Goal: Task Accomplishment & Management: Use online tool/utility

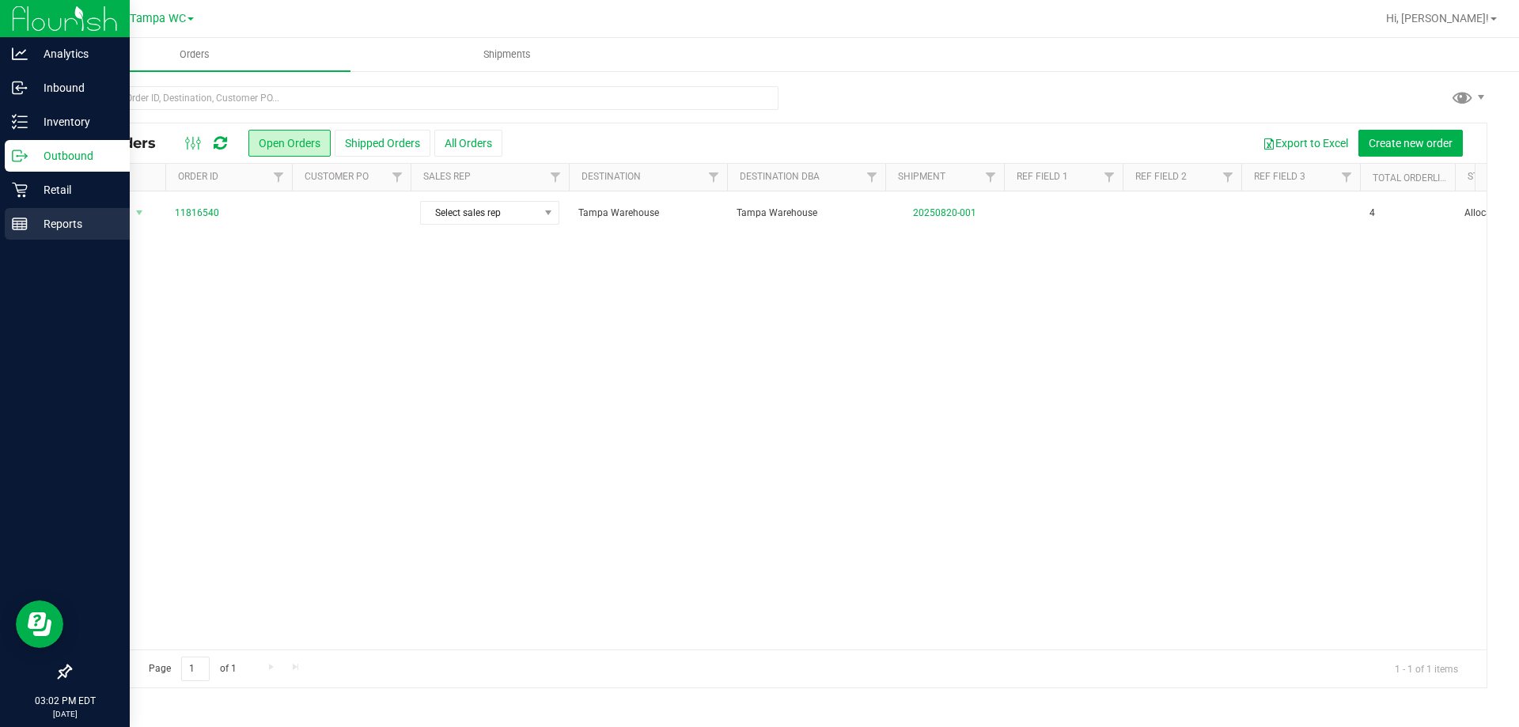
click at [19, 215] on div "Reports" at bounding box center [67, 224] width 125 height 32
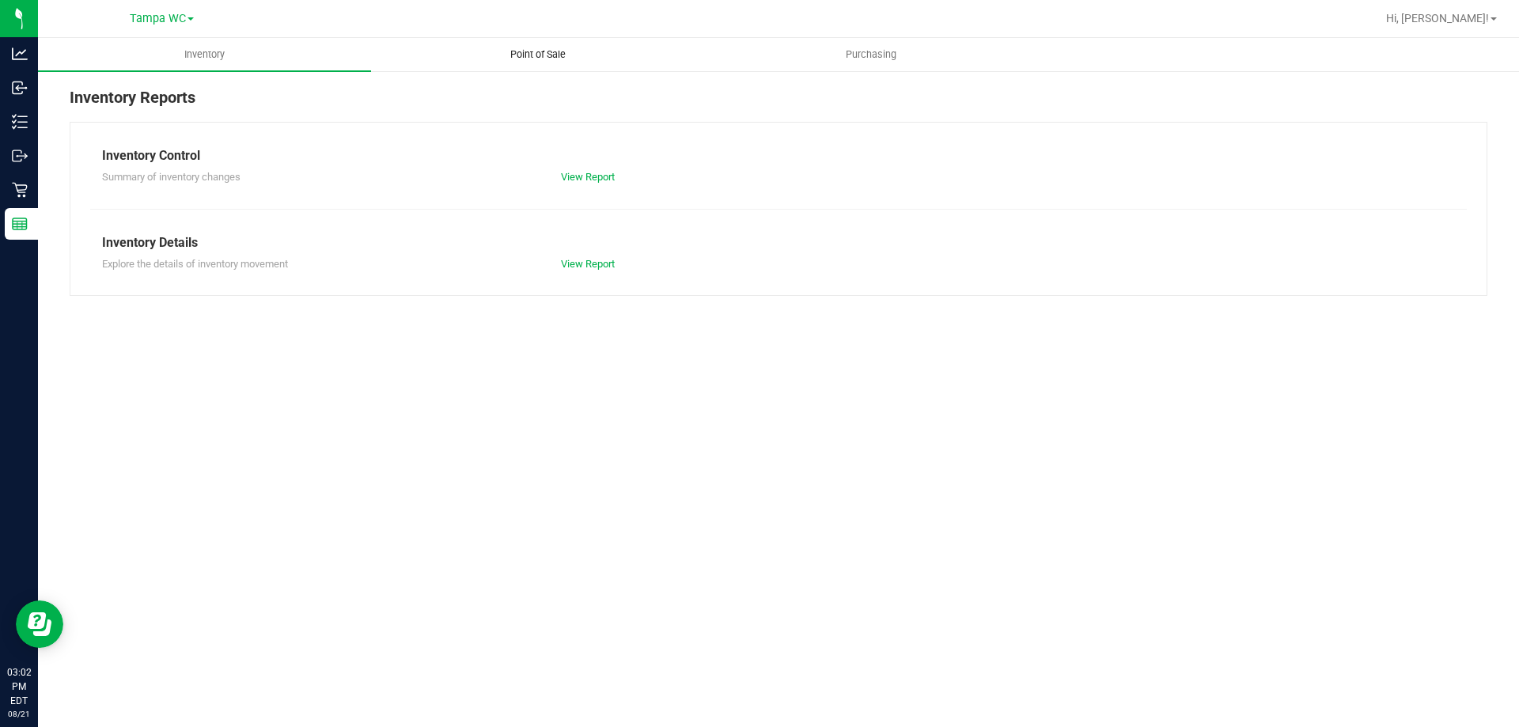
click at [492, 55] on span "Point of Sale" at bounding box center [538, 54] width 98 height 14
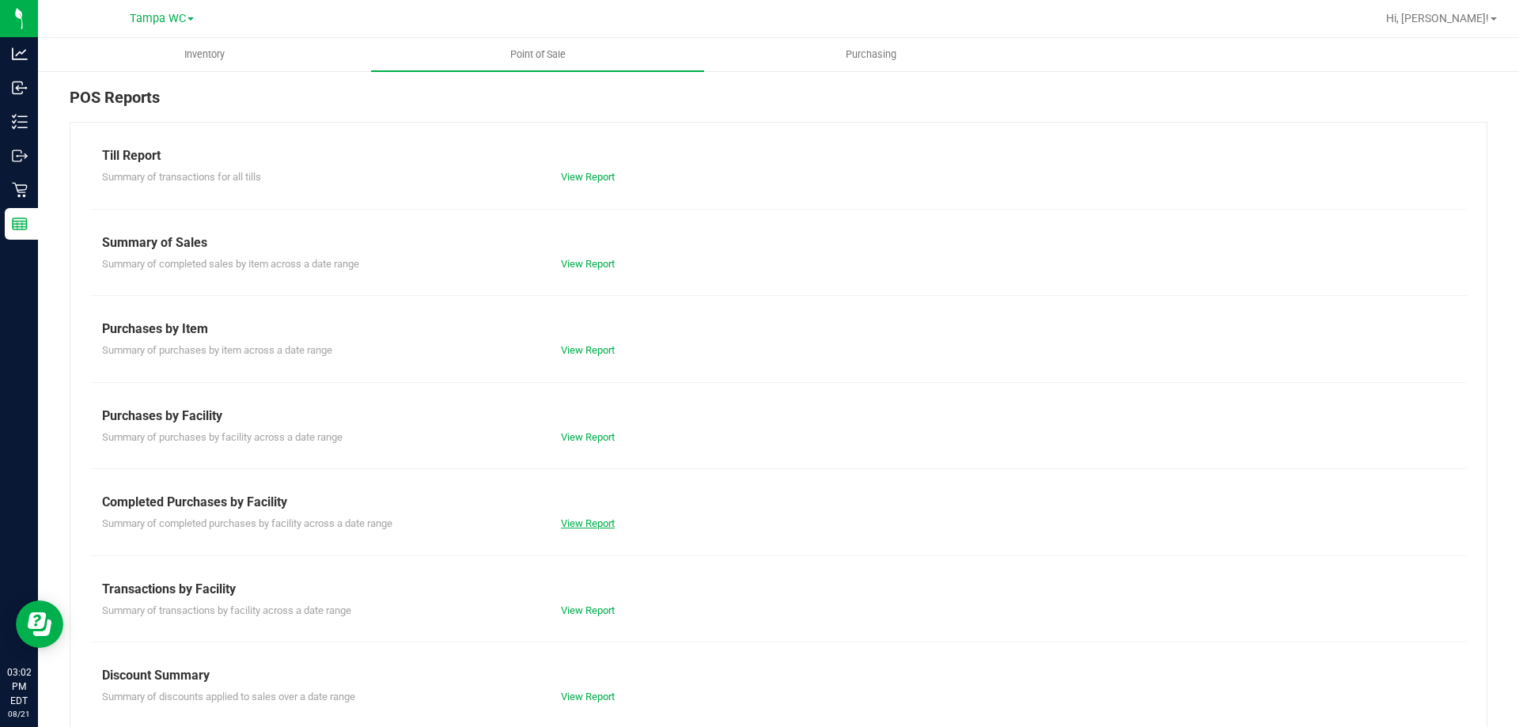
click at [584, 520] on link "View Report" at bounding box center [588, 523] width 54 height 12
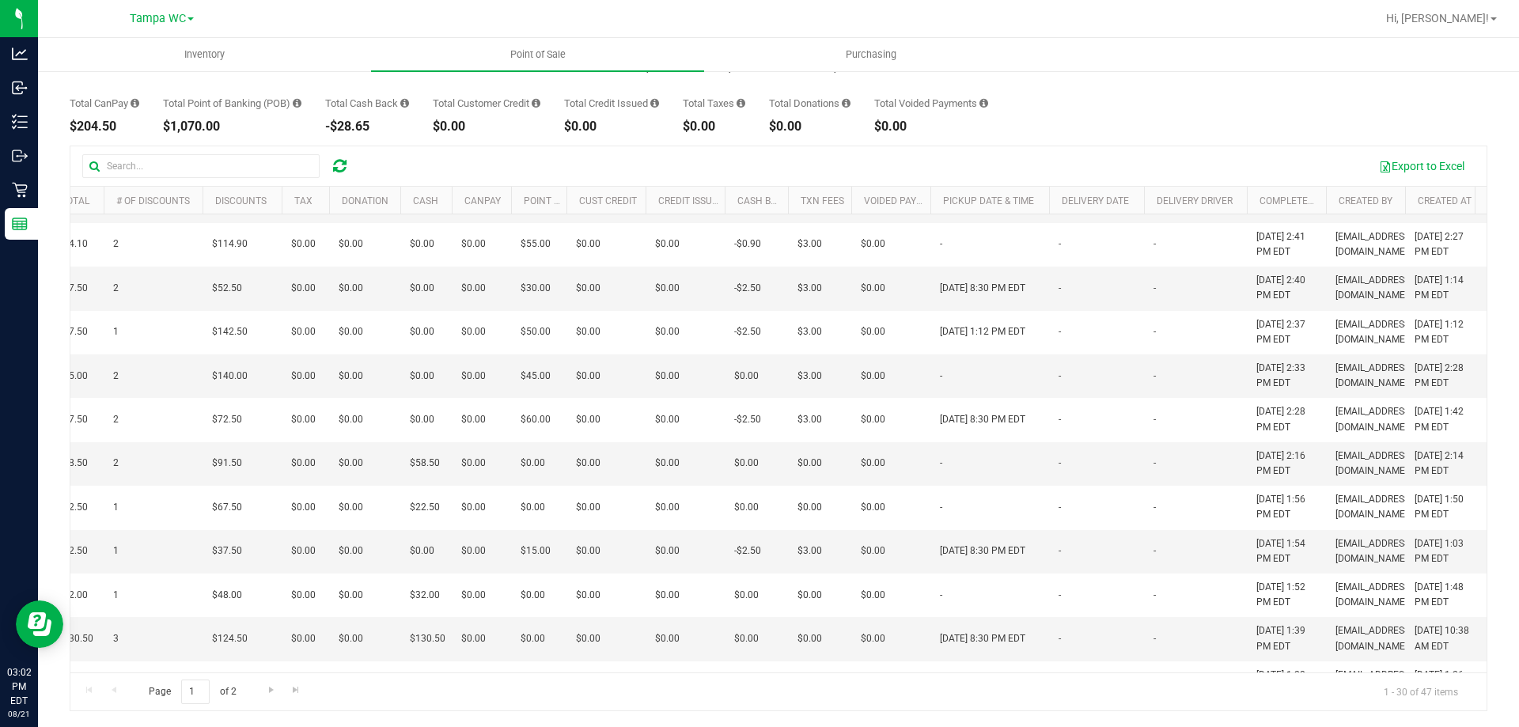
scroll to position [79, 352]
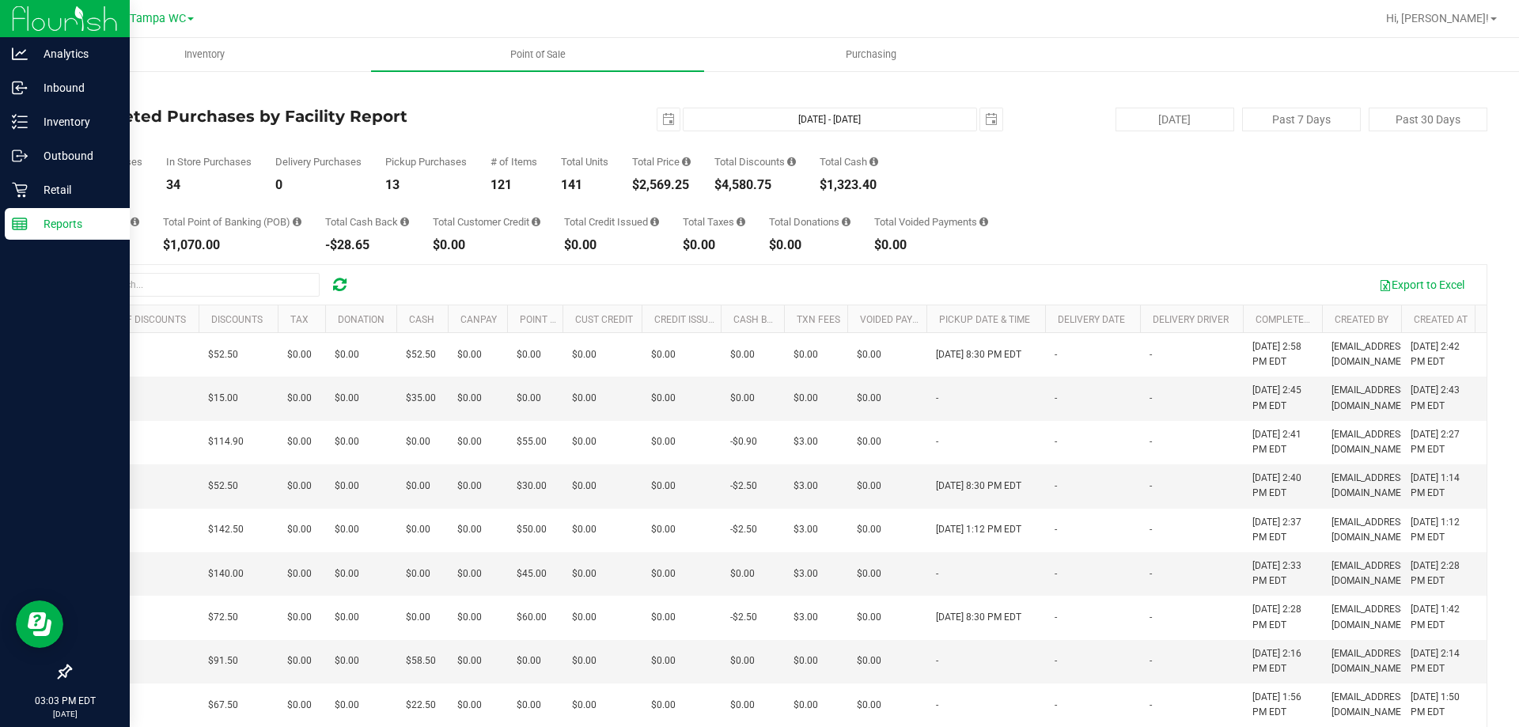
click at [28, 223] on p "Reports" at bounding box center [75, 223] width 95 height 19
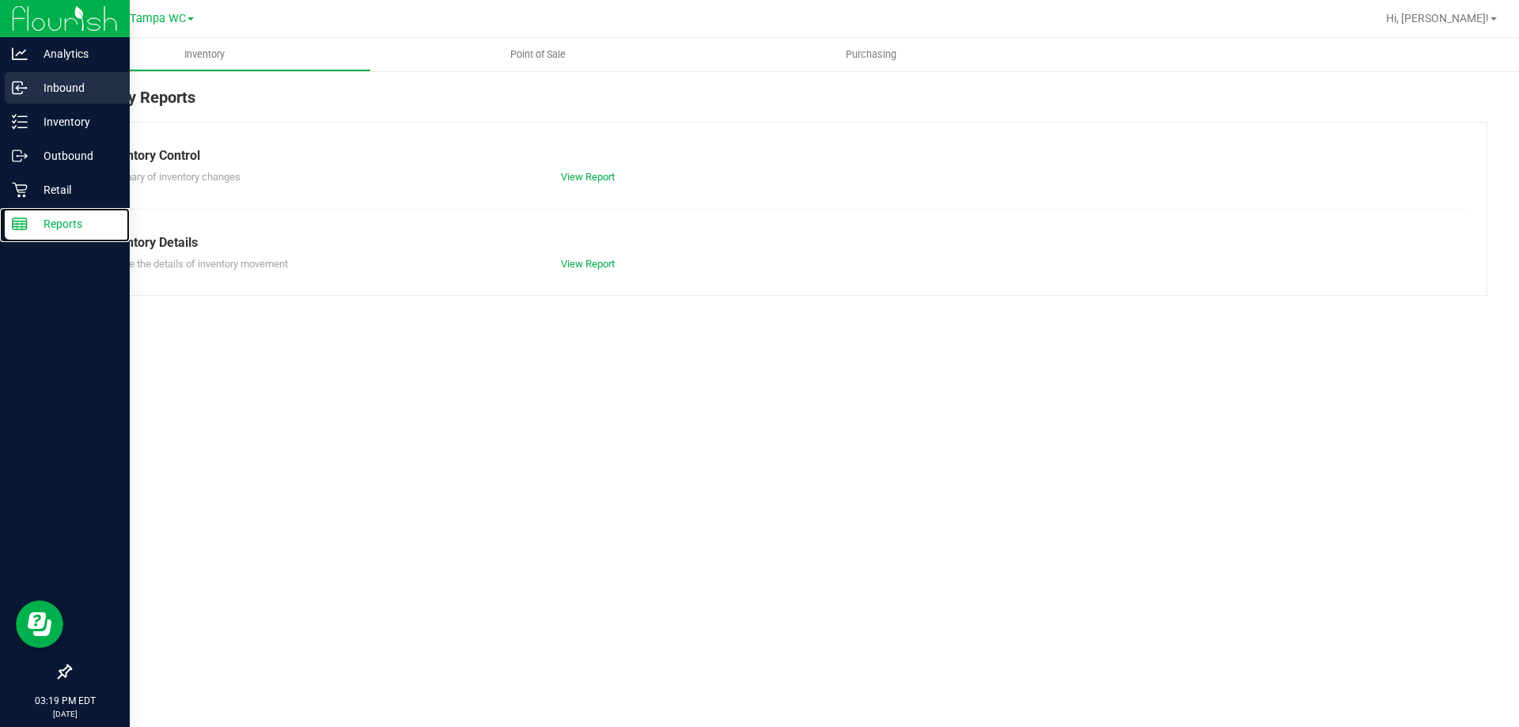
click at [17, 86] on icon at bounding box center [17, 86] width 2 height 2
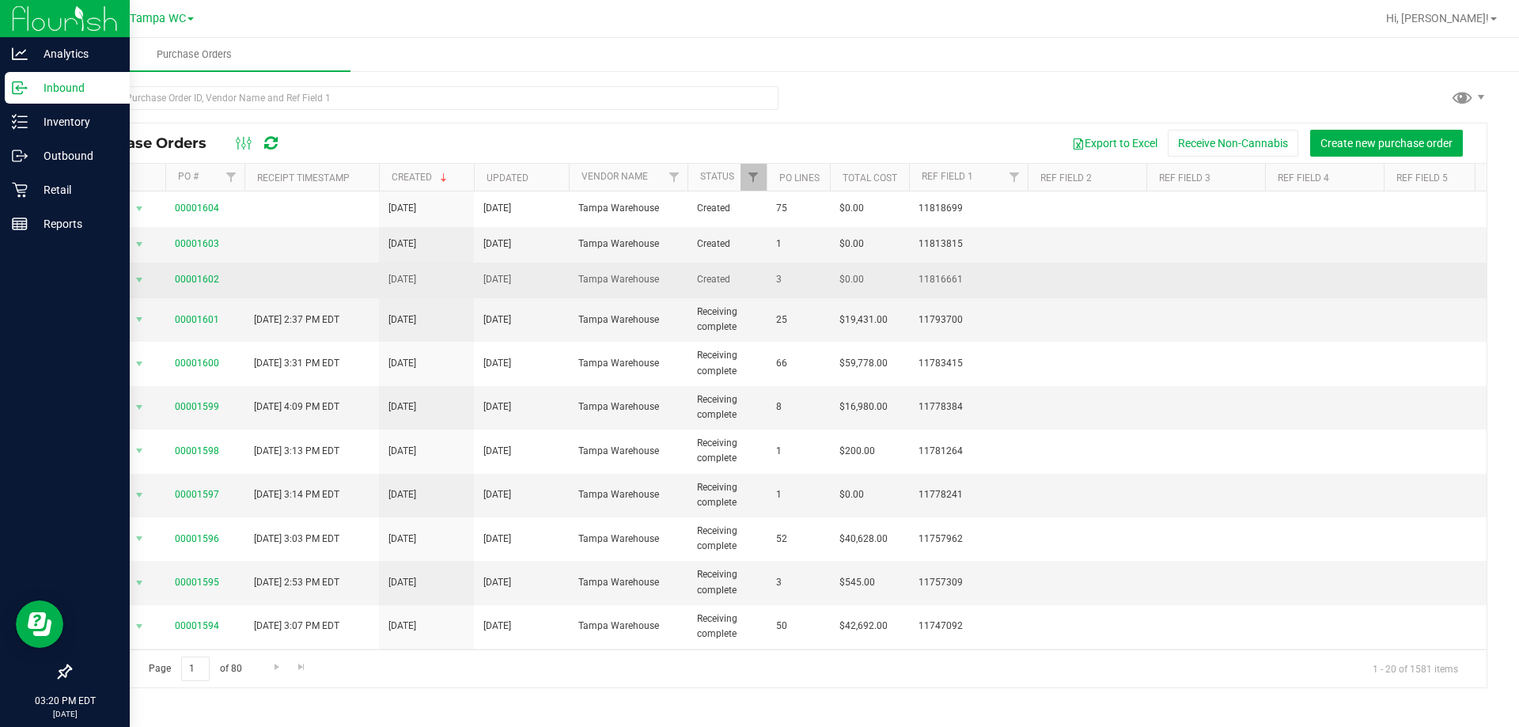
click at [322, 286] on td at bounding box center [311, 281] width 134 height 36
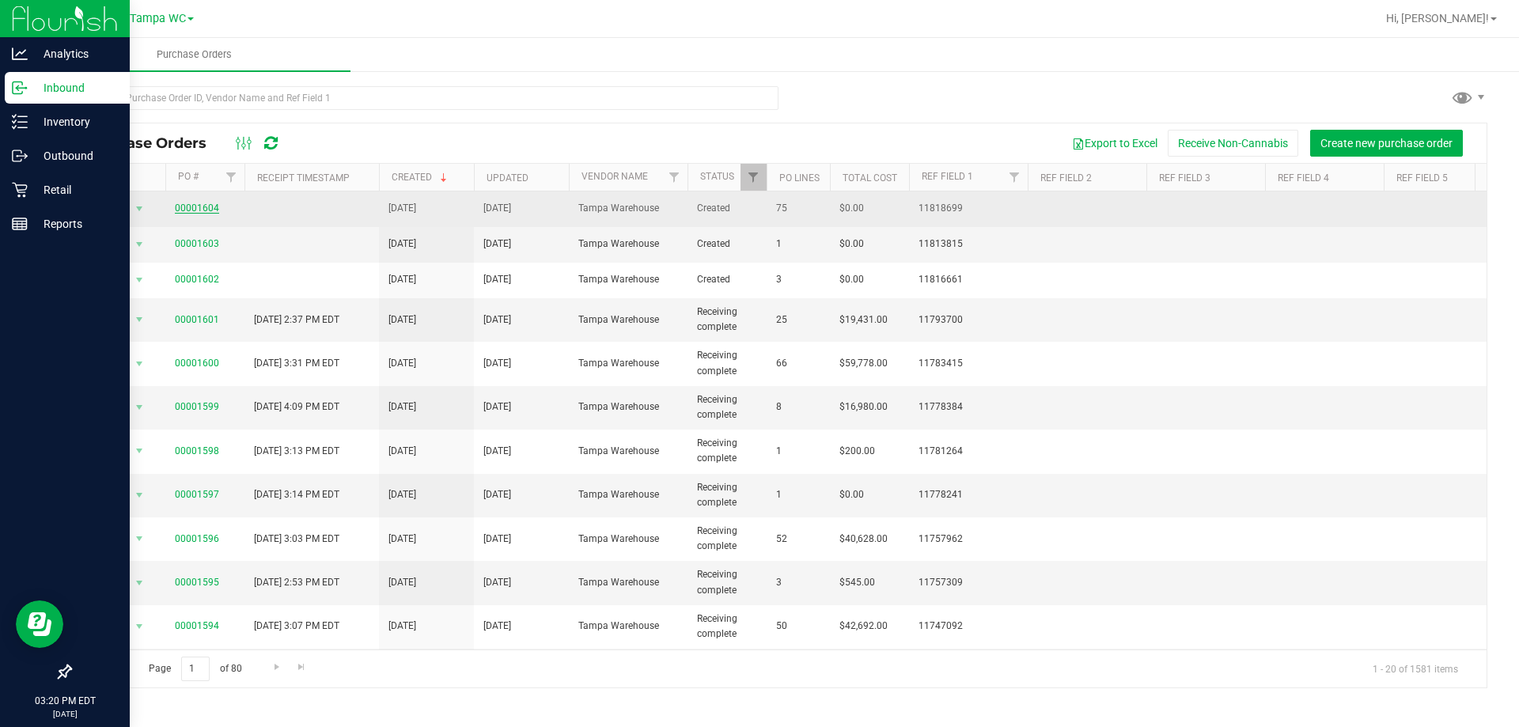
click at [205, 212] on link "00001604" at bounding box center [197, 208] width 44 height 11
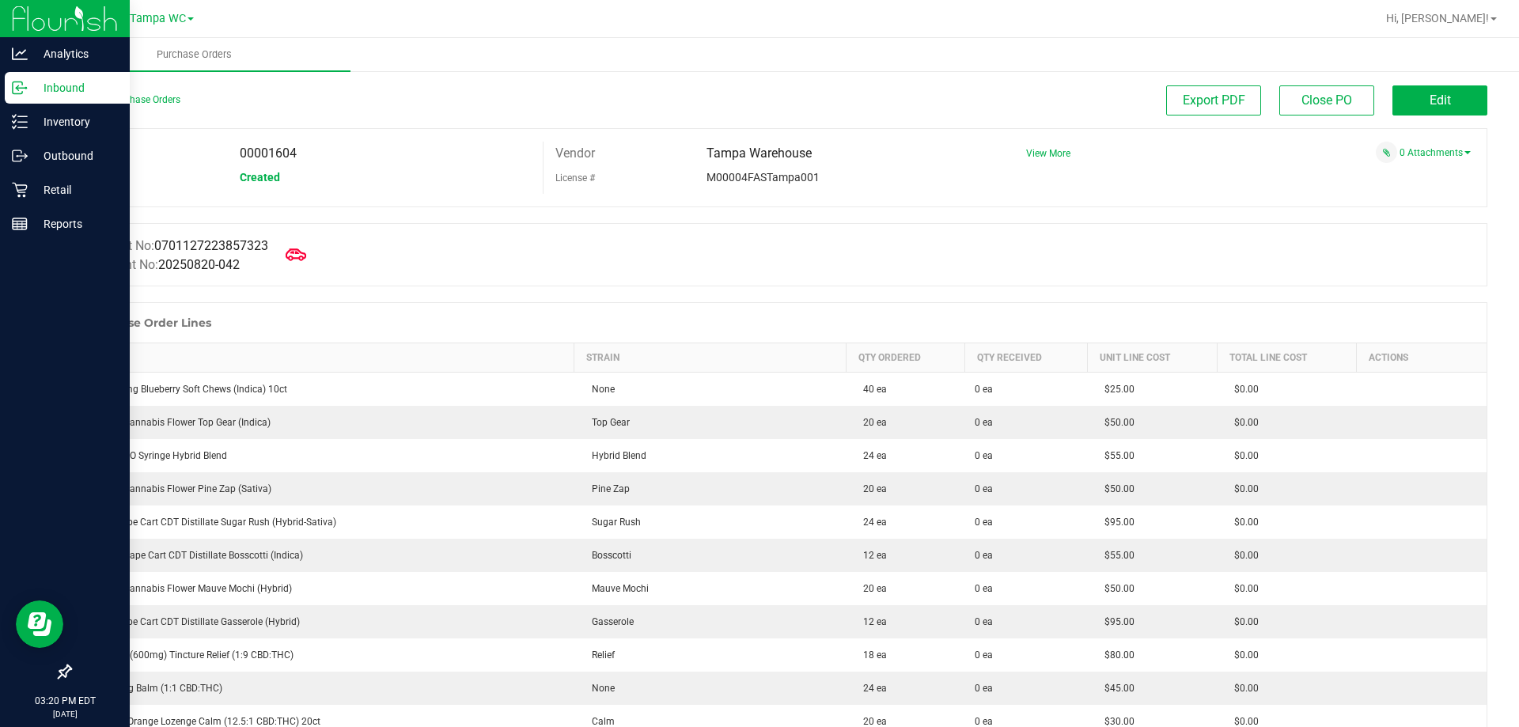
click at [296, 267] on span at bounding box center [295, 254] width 35 height 35
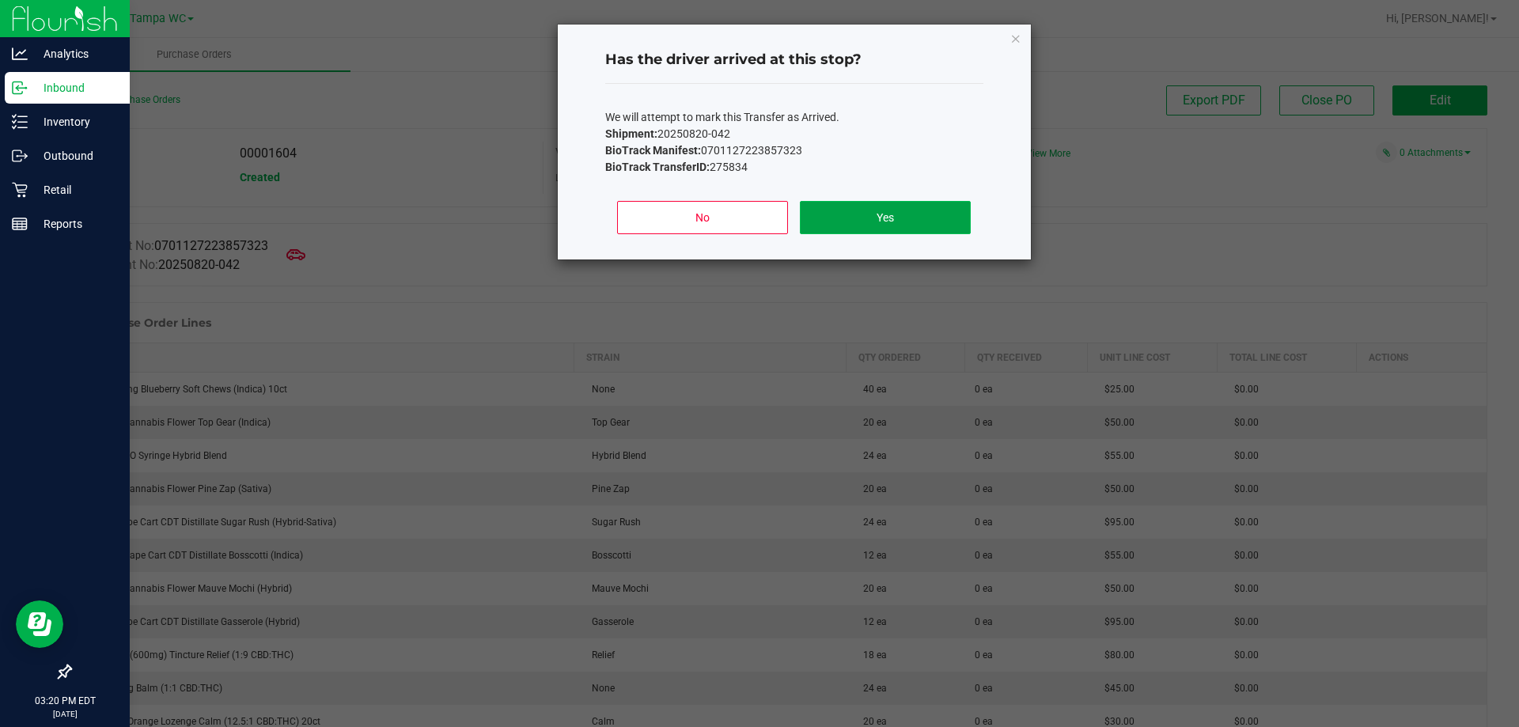
click at [851, 219] on button "Yes" at bounding box center [885, 217] width 170 height 33
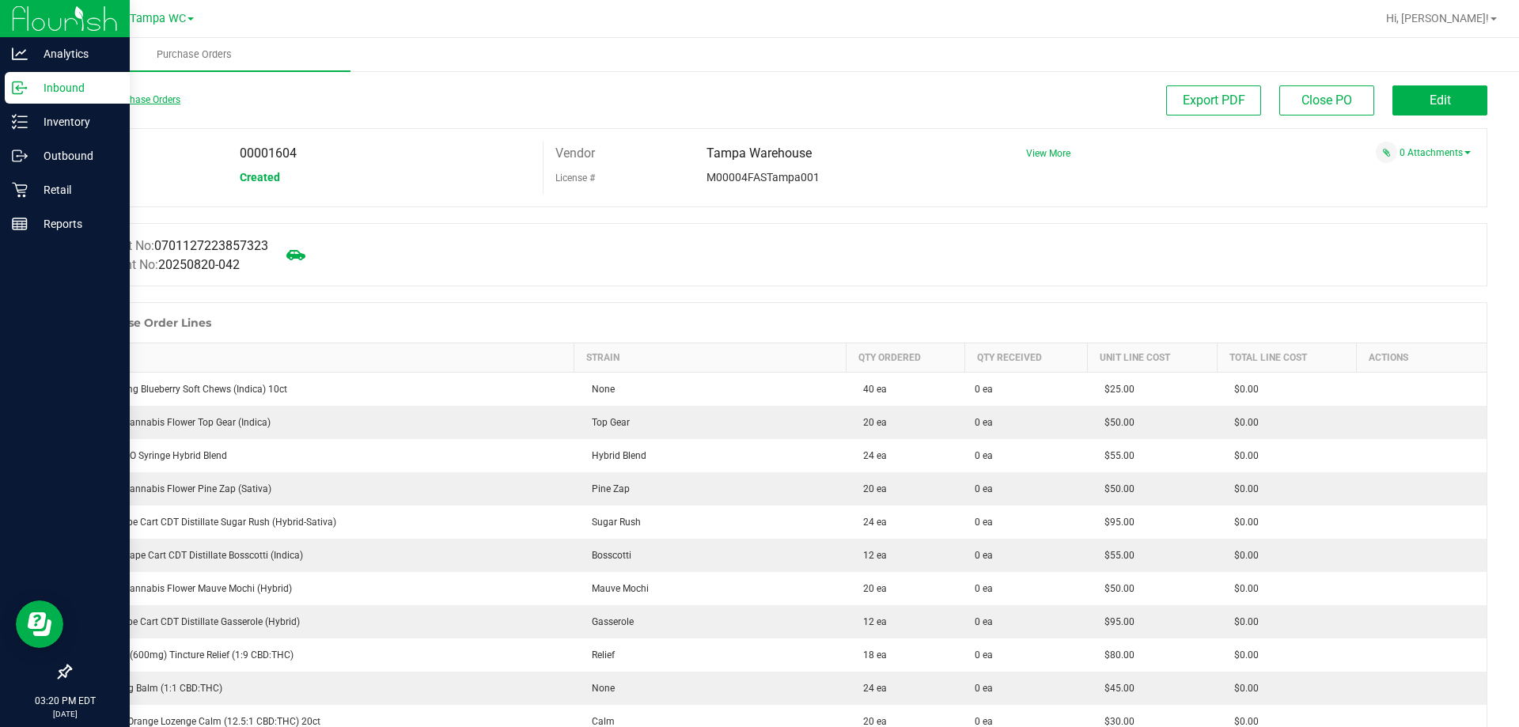
click at [89, 100] on link "Back to Purchase Orders" at bounding box center [125, 99] width 111 height 11
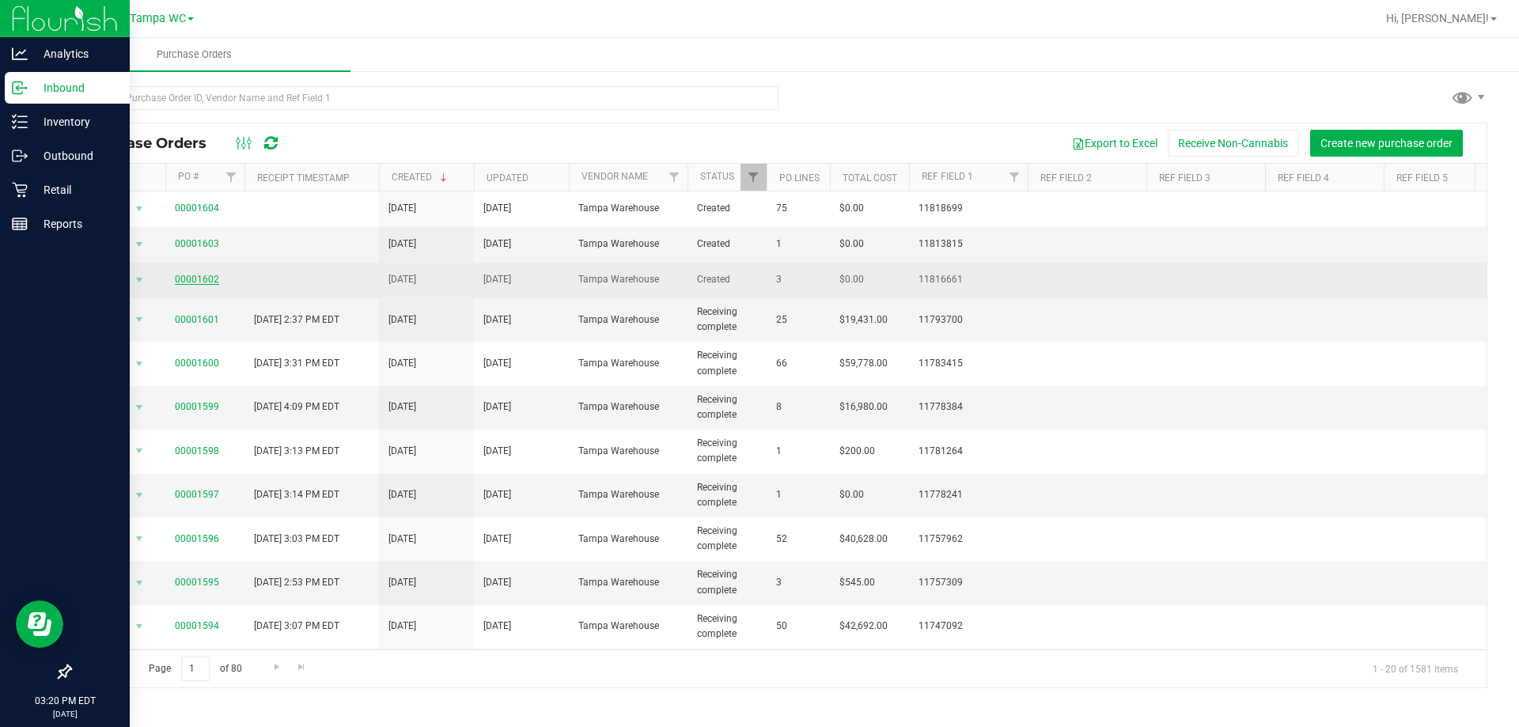
click at [188, 279] on link "00001602" at bounding box center [197, 279] width 44 height 11
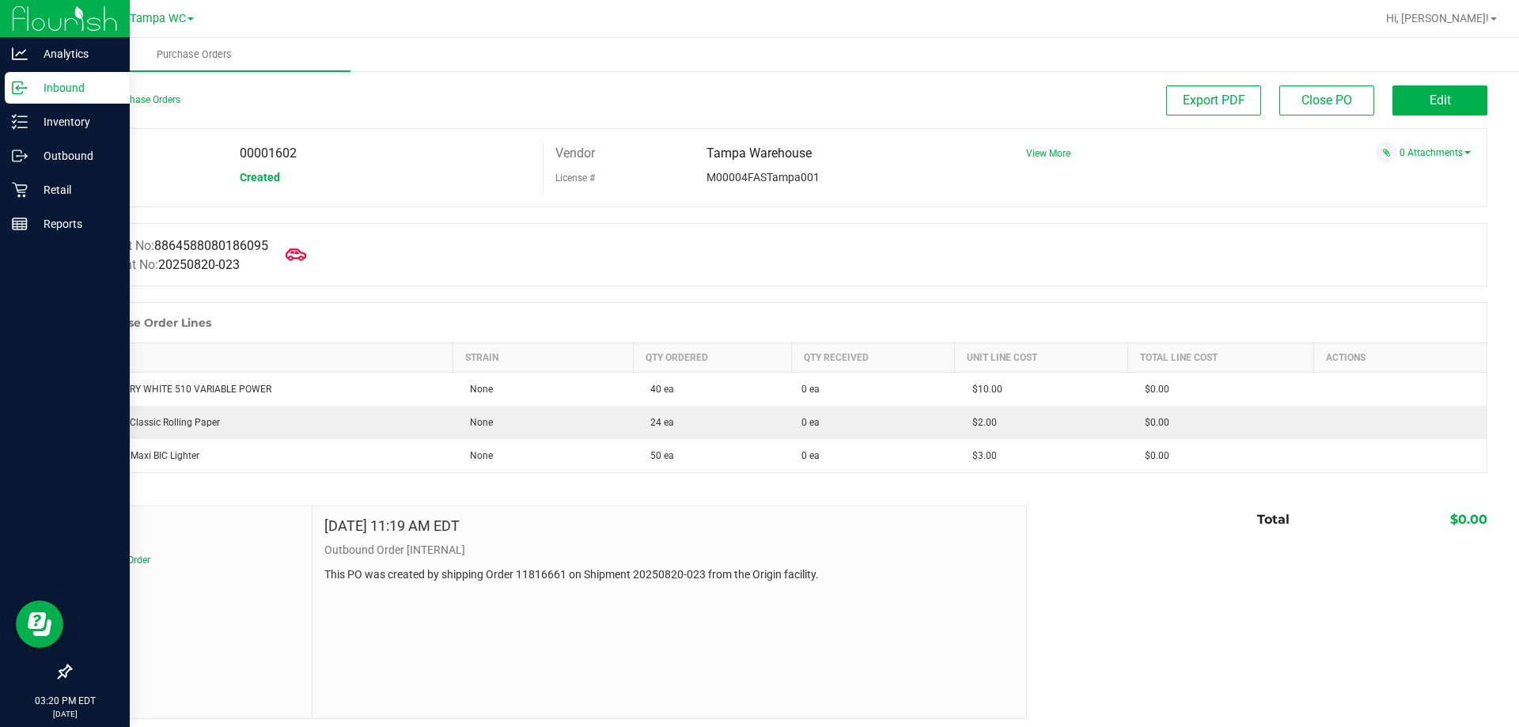
click at [301, 253] on icon at bounding box center [296, 254] width 21 height 12
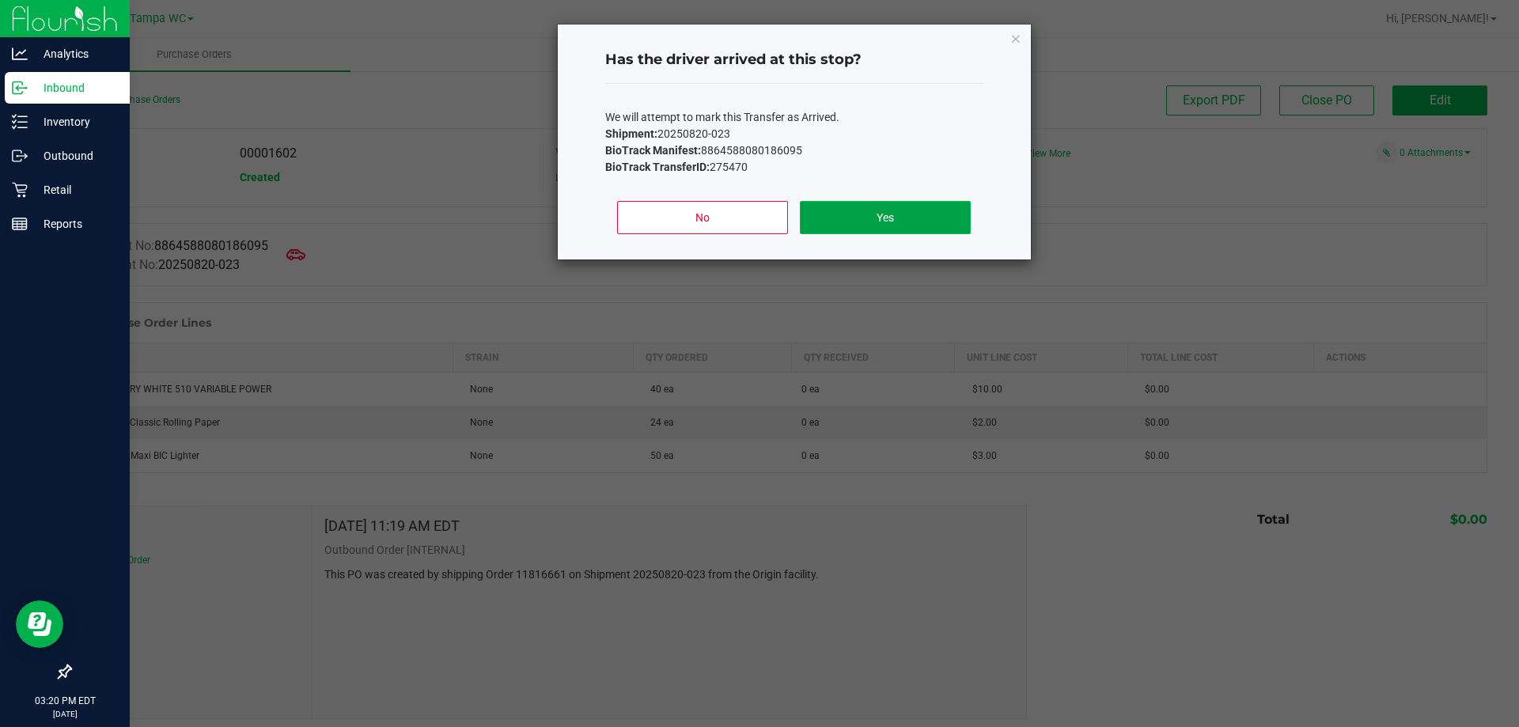
click at [848, 229] on button "Yes" at bounding box center [885, 217] width 170 height 33
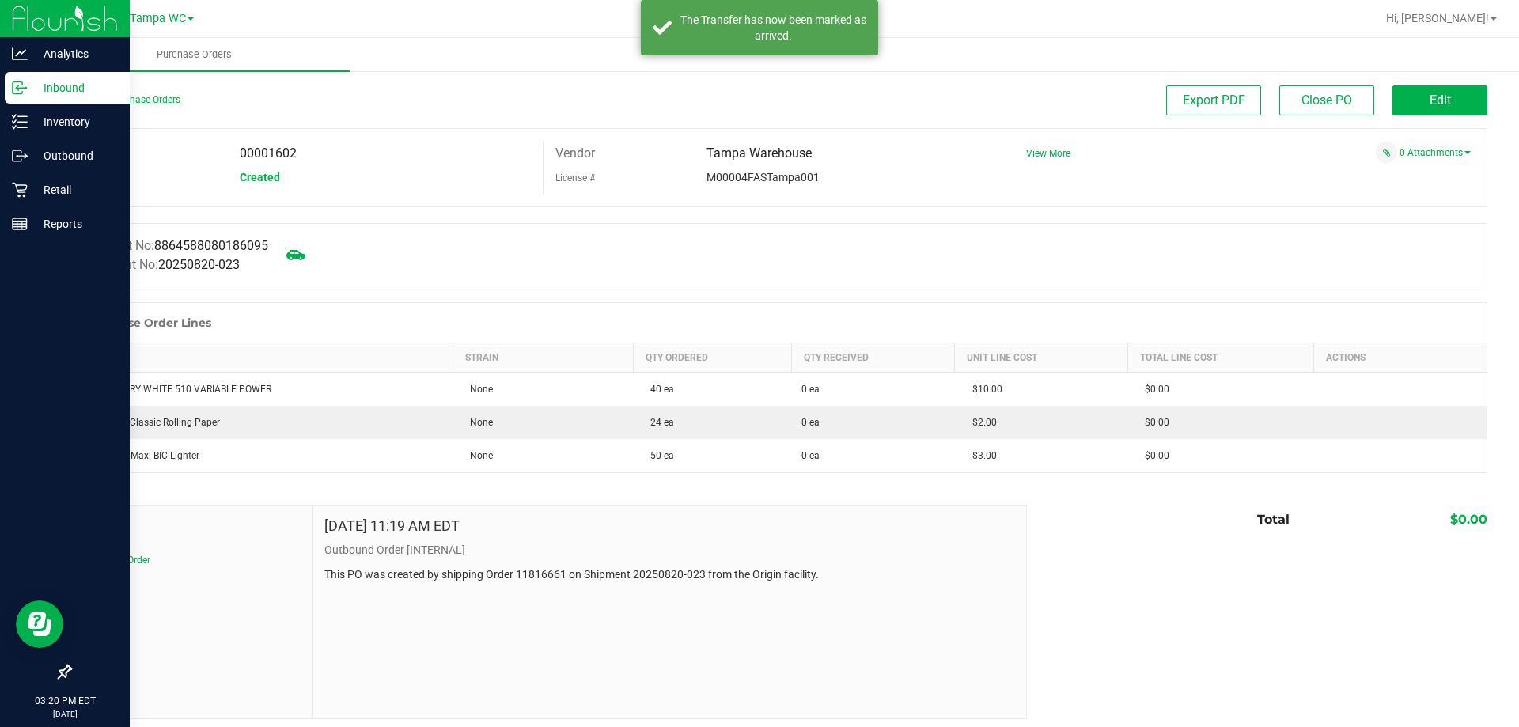
click at [84, 99] on link "Back to Purchase Orders" at bounding box center [125, 99] width 111 height 11
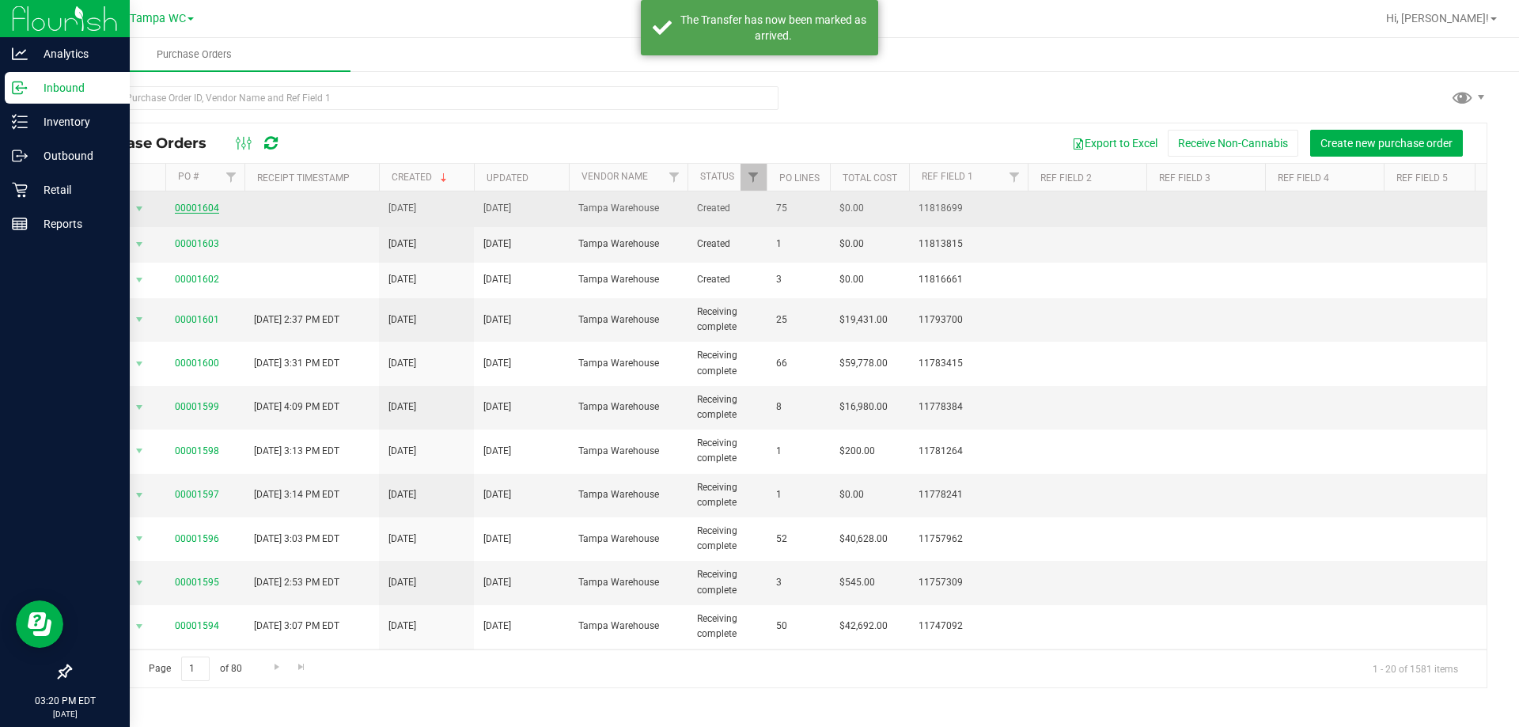
click at [190, 207] on link "00001604" at bounding box center [197, 208] width 44 height 11
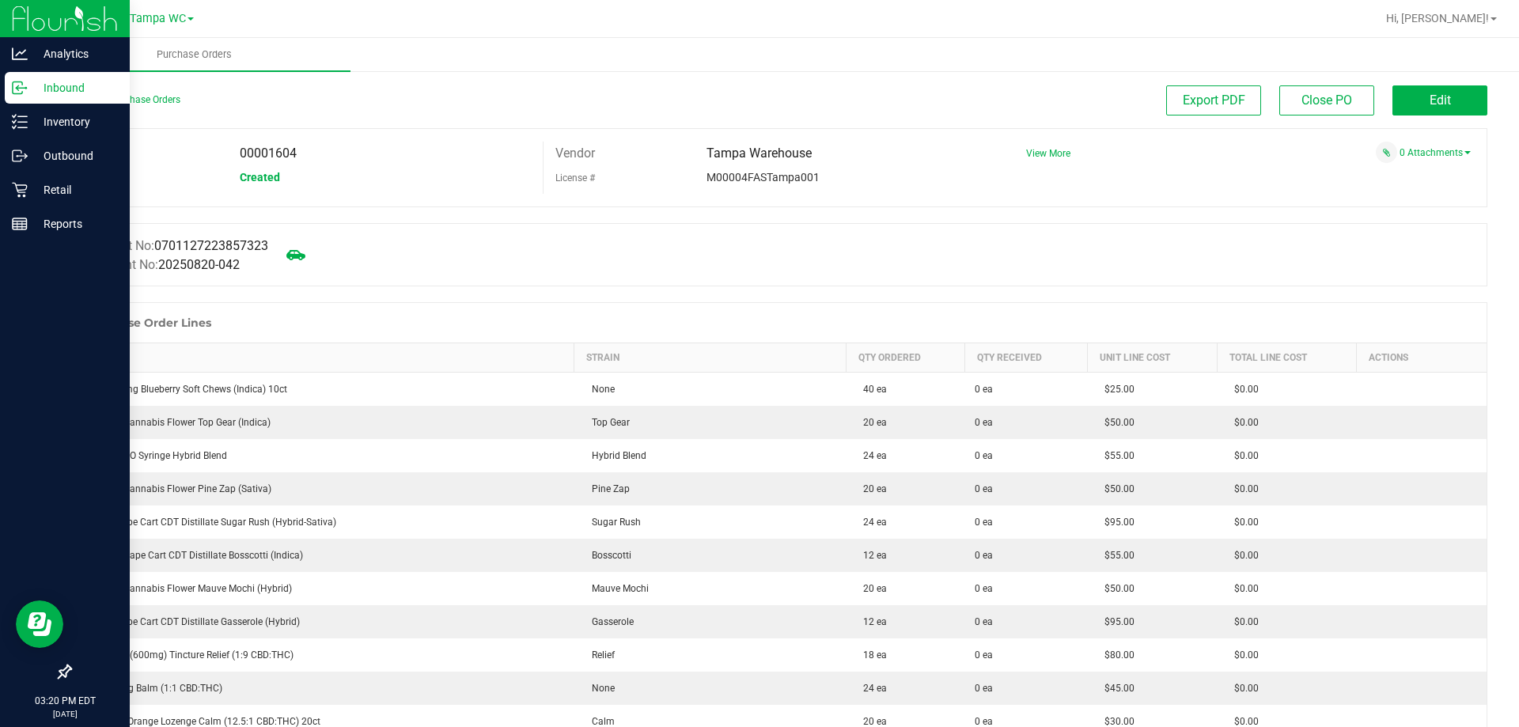
click at [84, 107] on div "Back to Purchase Orders" at bounding box center [247, 99] width 354 height 28
click at [88, 104] on link "Back to Purchase Orders" at bounding box center [125, 99] width 111 height 11
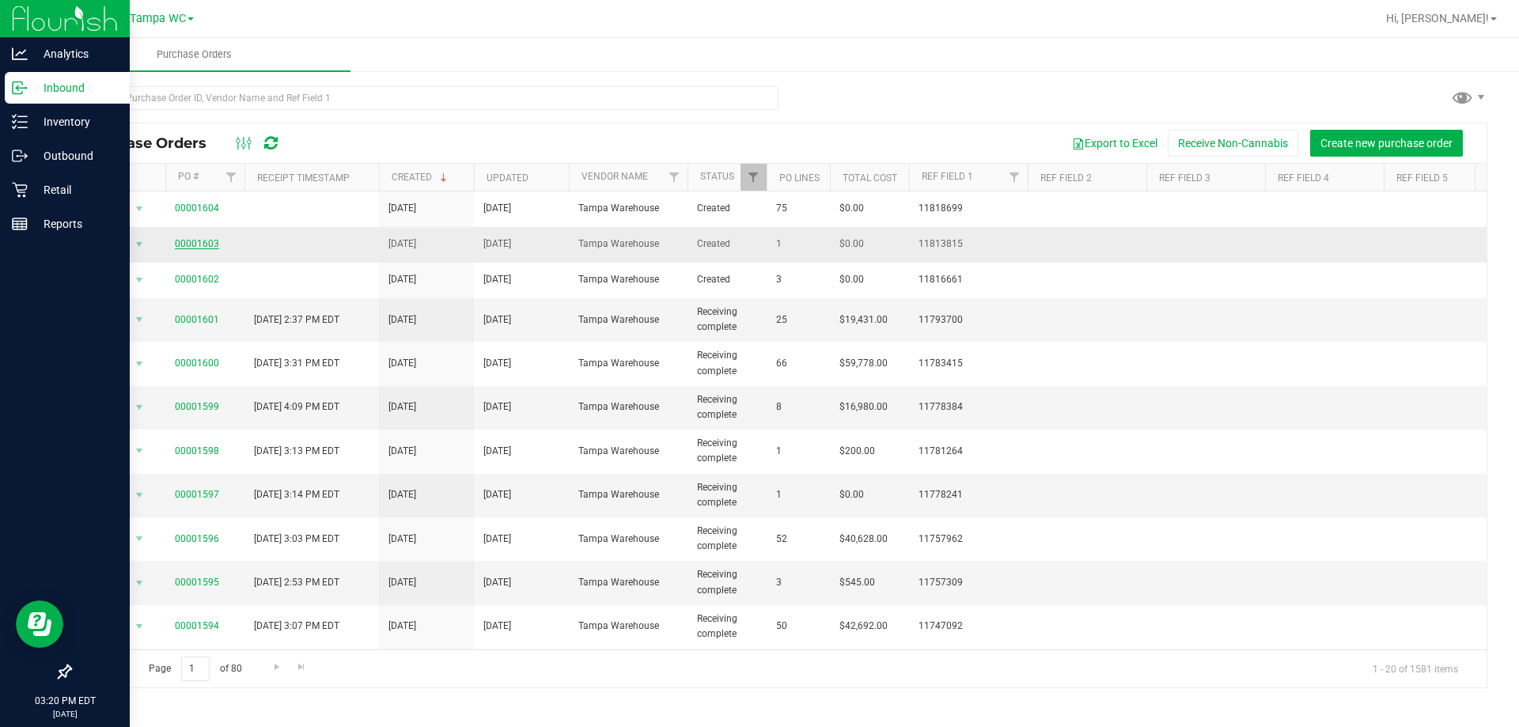
click at [177, 246] on link "00001603" at bounding box center [197, 243] width 44 height 11
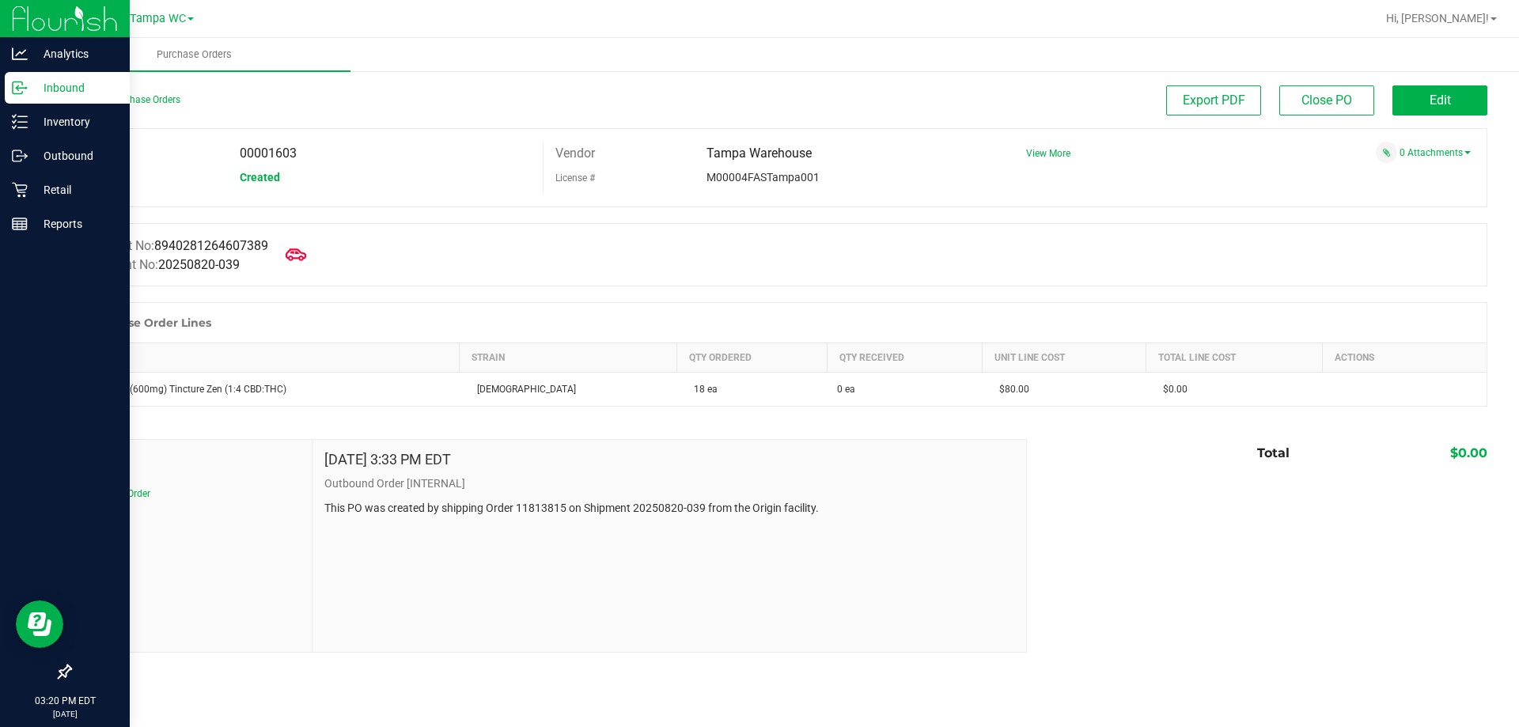
click at [300, 255] on icon at bounding box center [296, 254] width 21 height 21
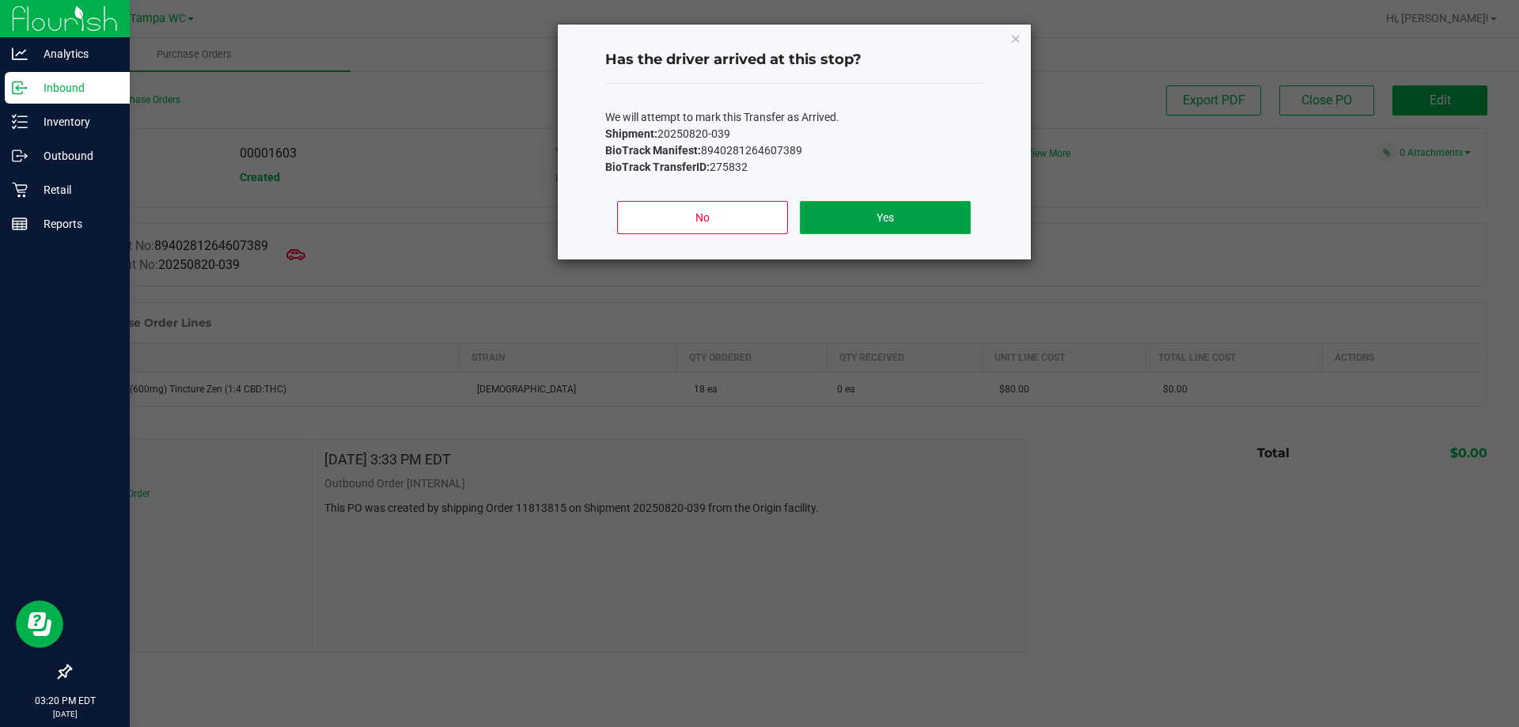
click at [841, 207] on button "Yes" at bounding box center [885, 217] width 170 height 33
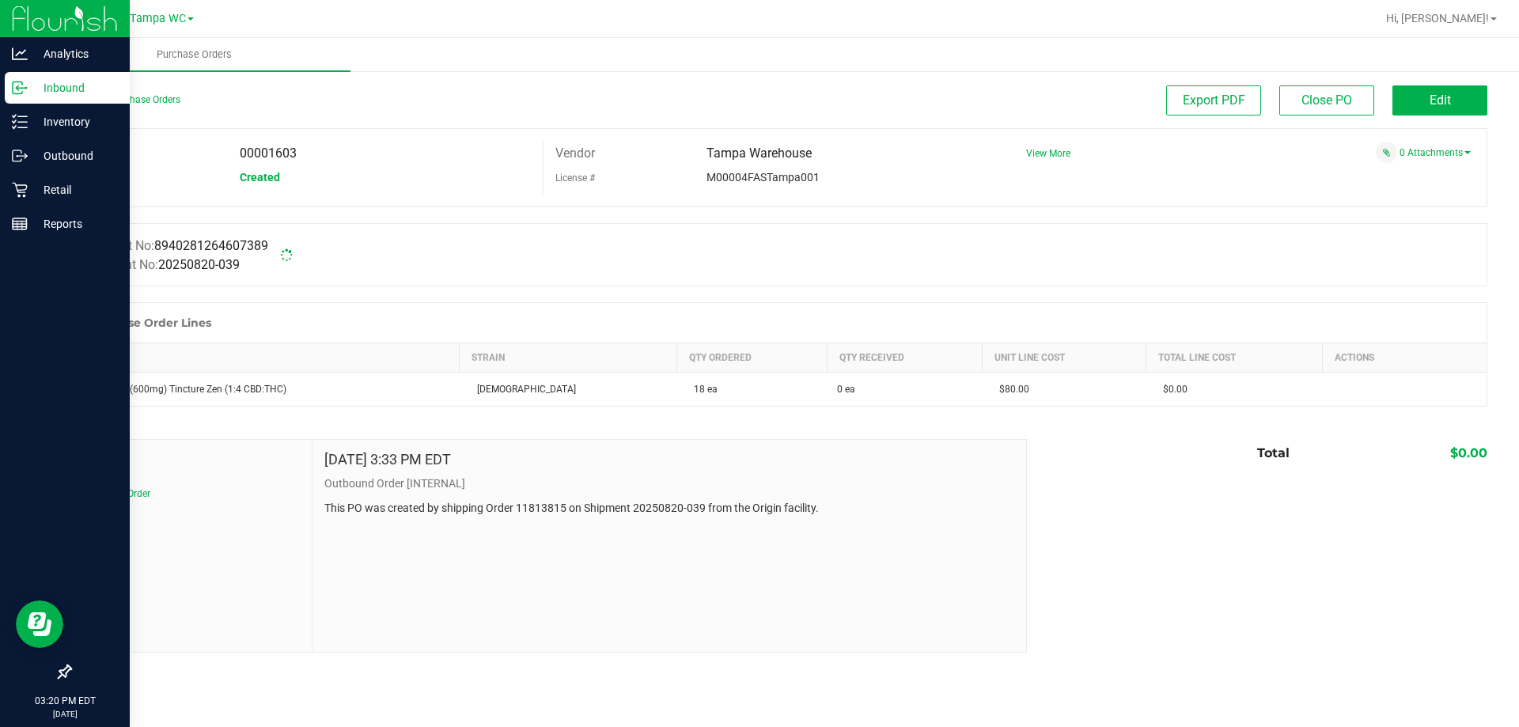
click at [672, 267] on div "Manifest No: 8940281264607389 Shipment No: 20250820-039" at bounding box center [779, 254] width 1418 height 63
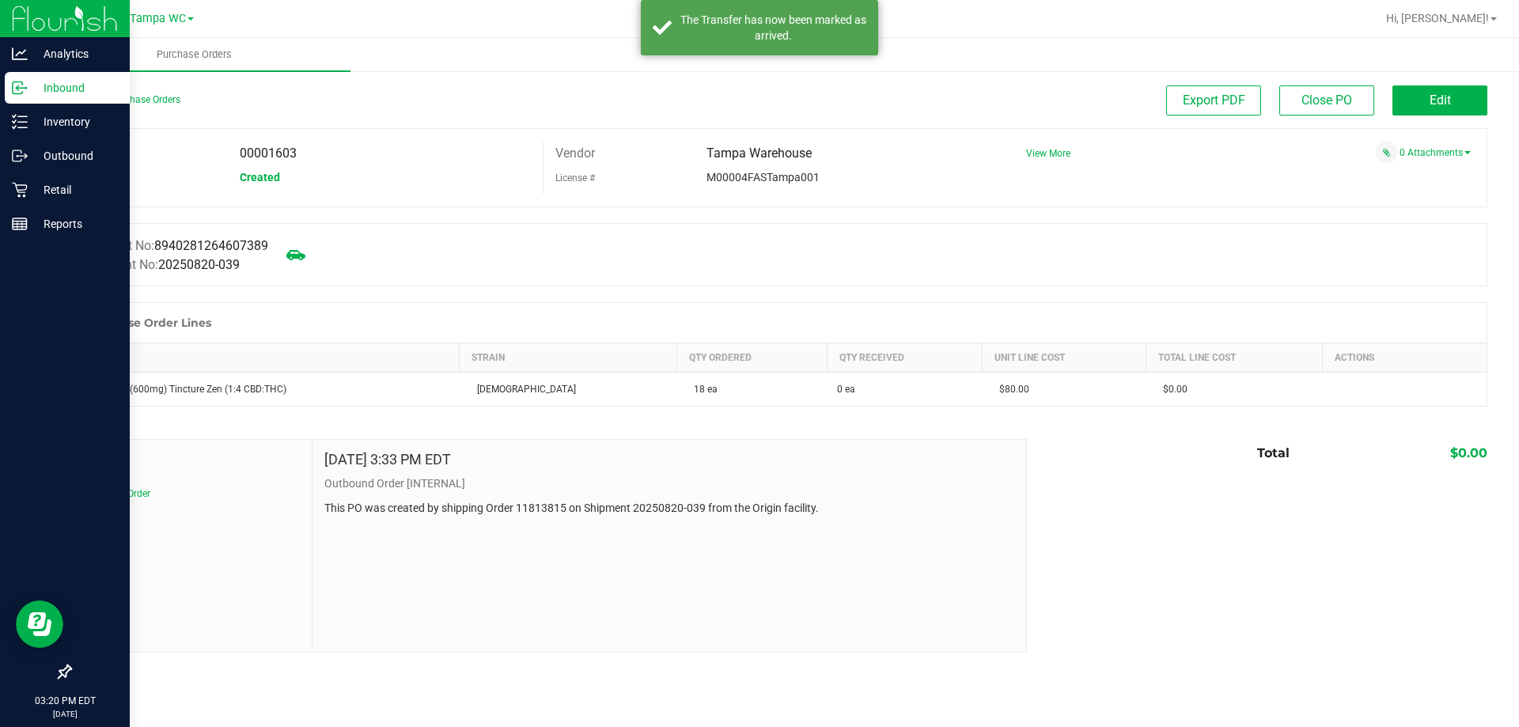
click at [491, 296] on div at bounding box center [779, 294] width 1418 height 16
click at [23, 126] on icon at bounding box center [20, 122] width 16 height 16
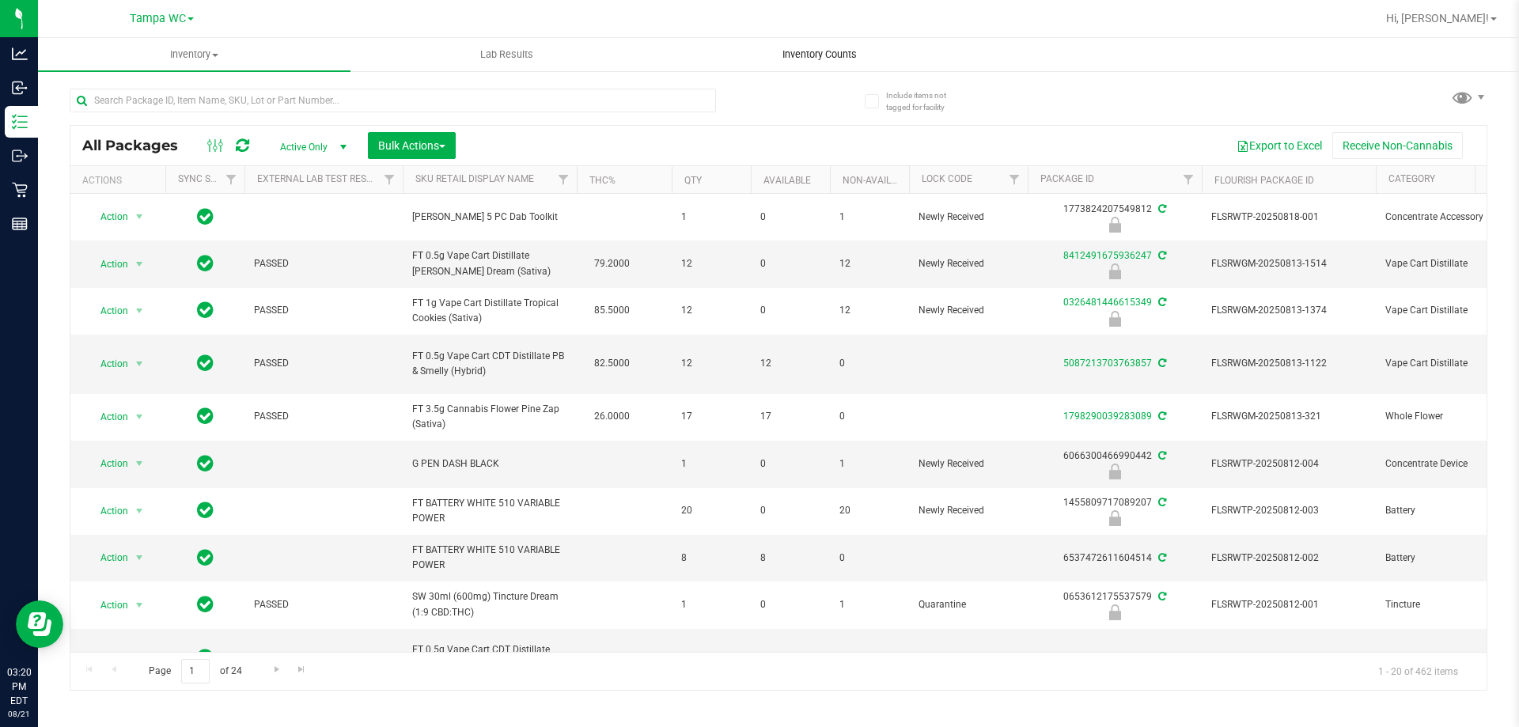
drag, startPoint x: 924, startPoint y: 42, endPoint x: 804, endPoint y: 57, distance: 121.2
click at [922, 43] on uib-tab-heading "Inventory Counts" at bounding box center [819, 55] width 311 height 32
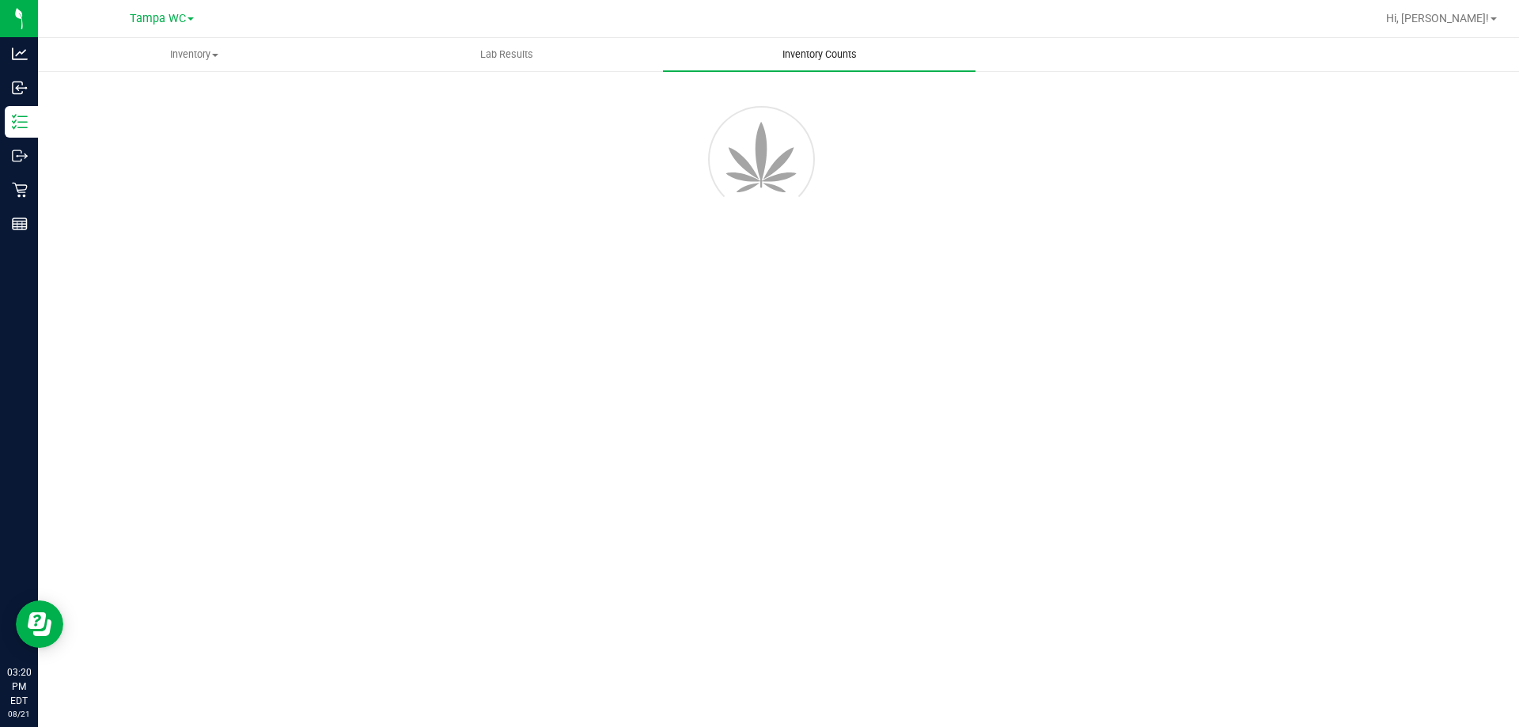
click at [804, 57] on span "Inventory Counts" at bounding box center [819, 54] width 117 height 14
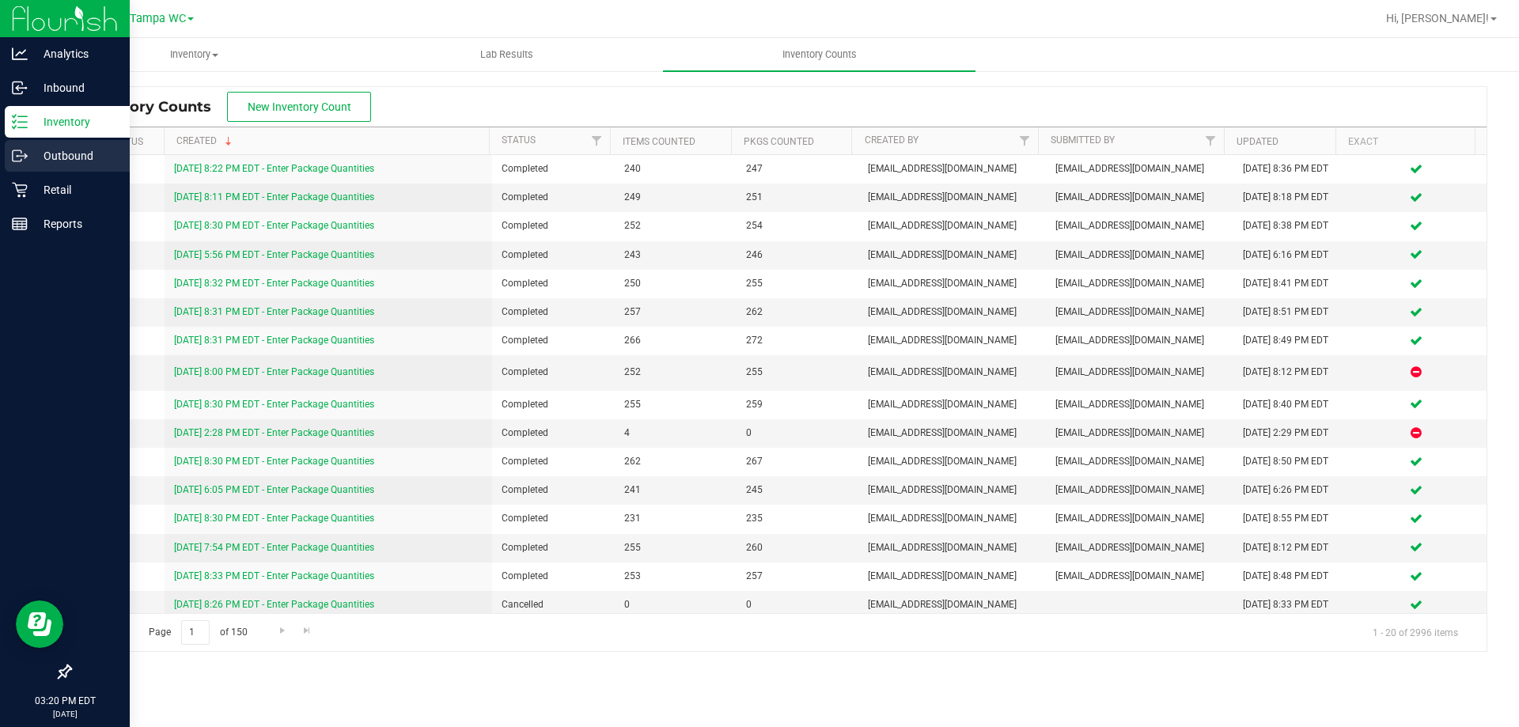
click at [85, 157] on p "Outbound" at bounding box center [75, 155] width 95 height 19
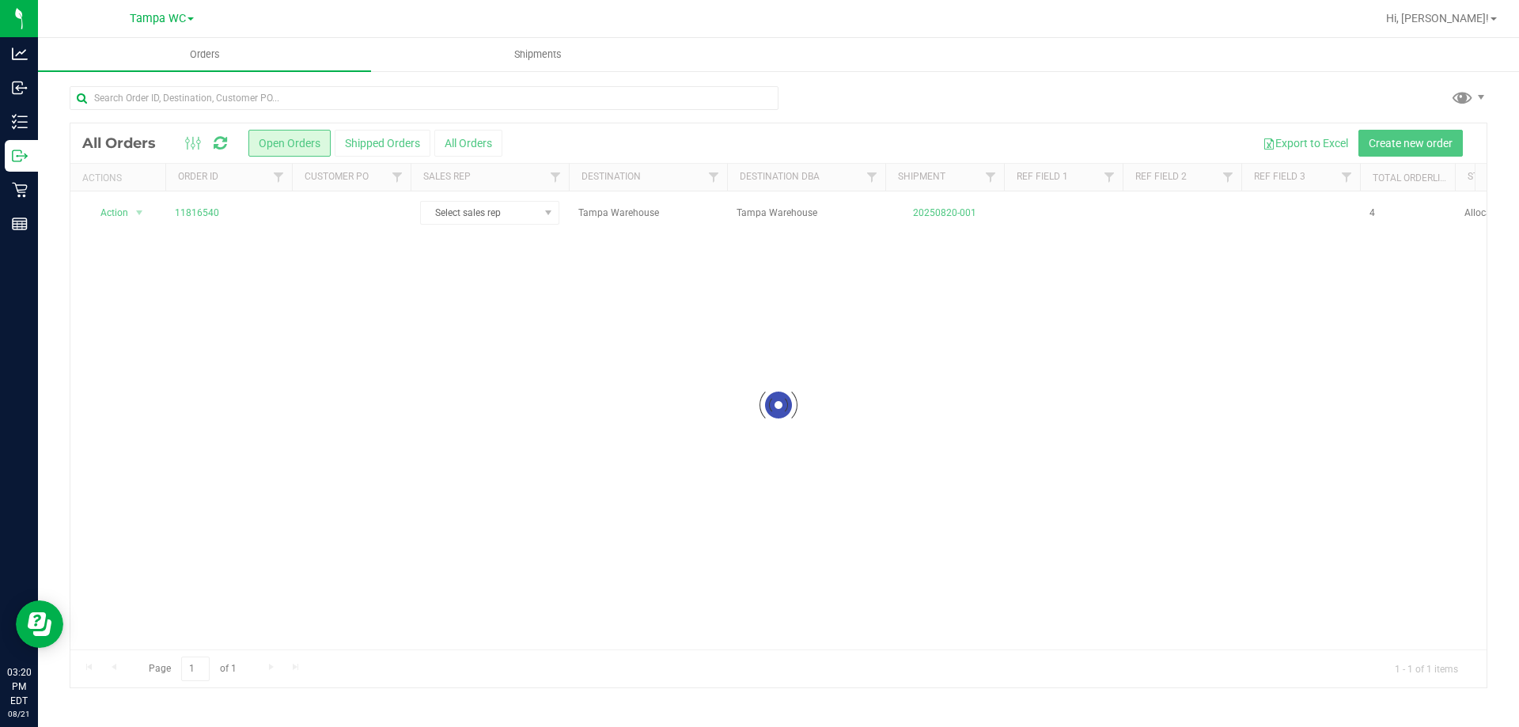
click at [131, 216] on div at bounding box center [778, 405] width 1416 height 564
click at [131, 214] on span "select" at bounding box center [140, 213] width 20 height 22
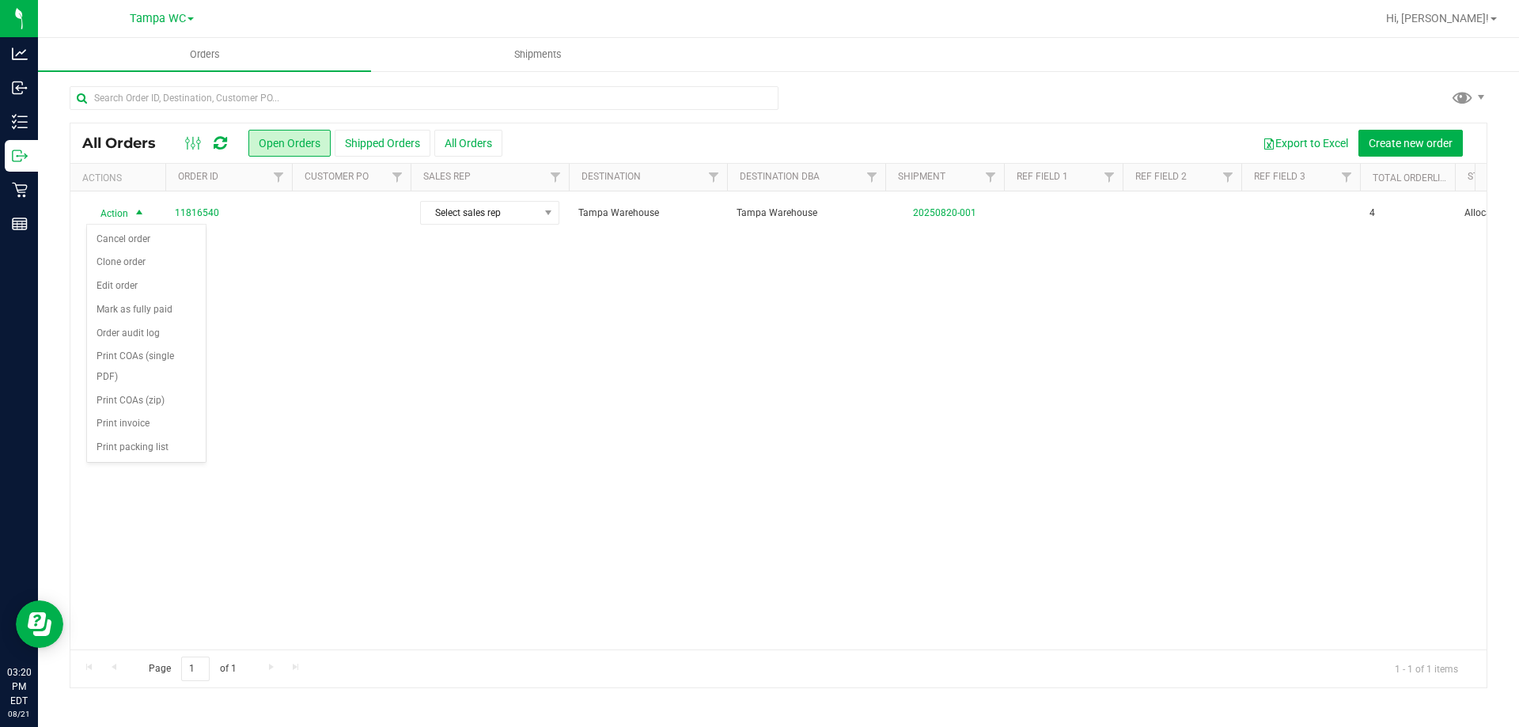
click at [301, 281] on div "Action Action Cancel order Clone order Edit order Mark as fully paid Order audi…" at bounding box center [778, 420] width 1416 height 458
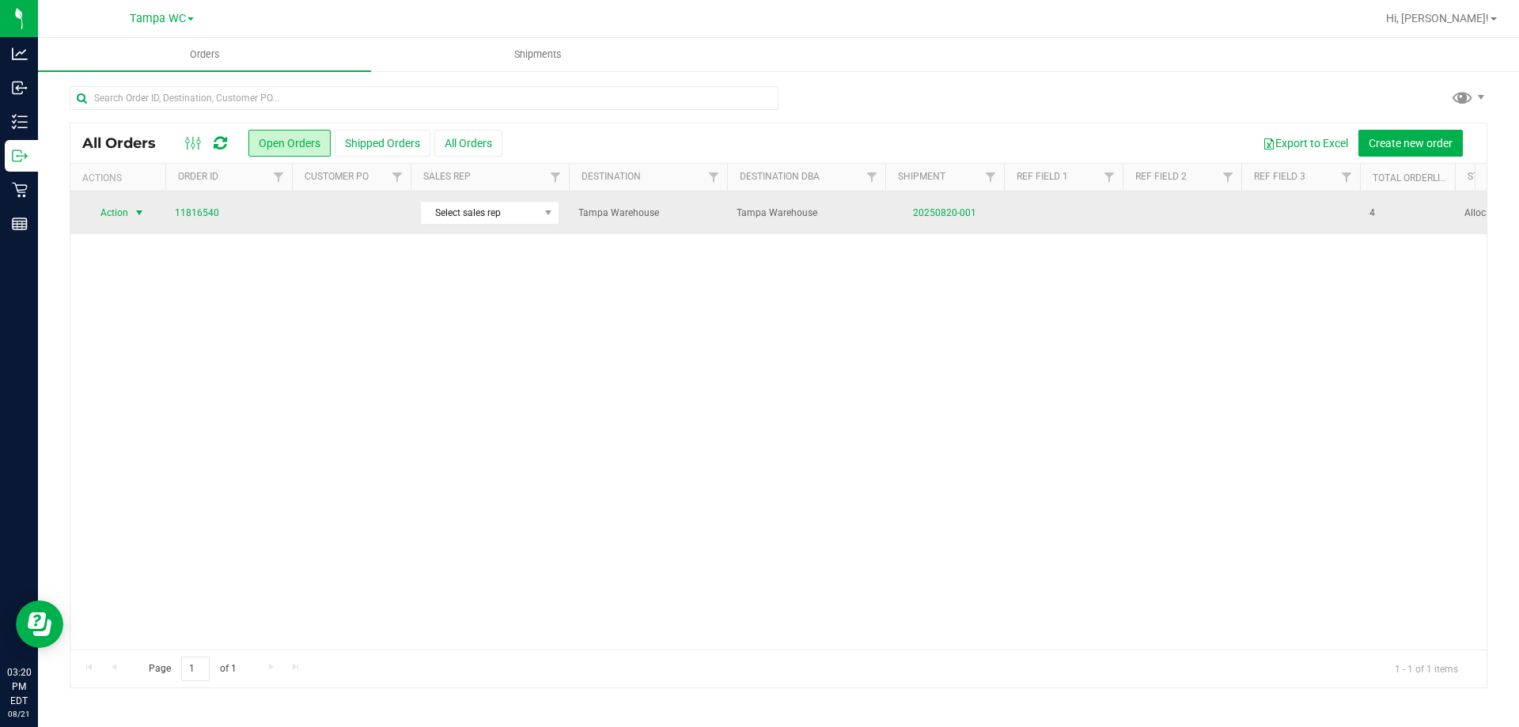
click at [128, 217] on span "Action" at bounding box center [107, 213] width 43 height 22
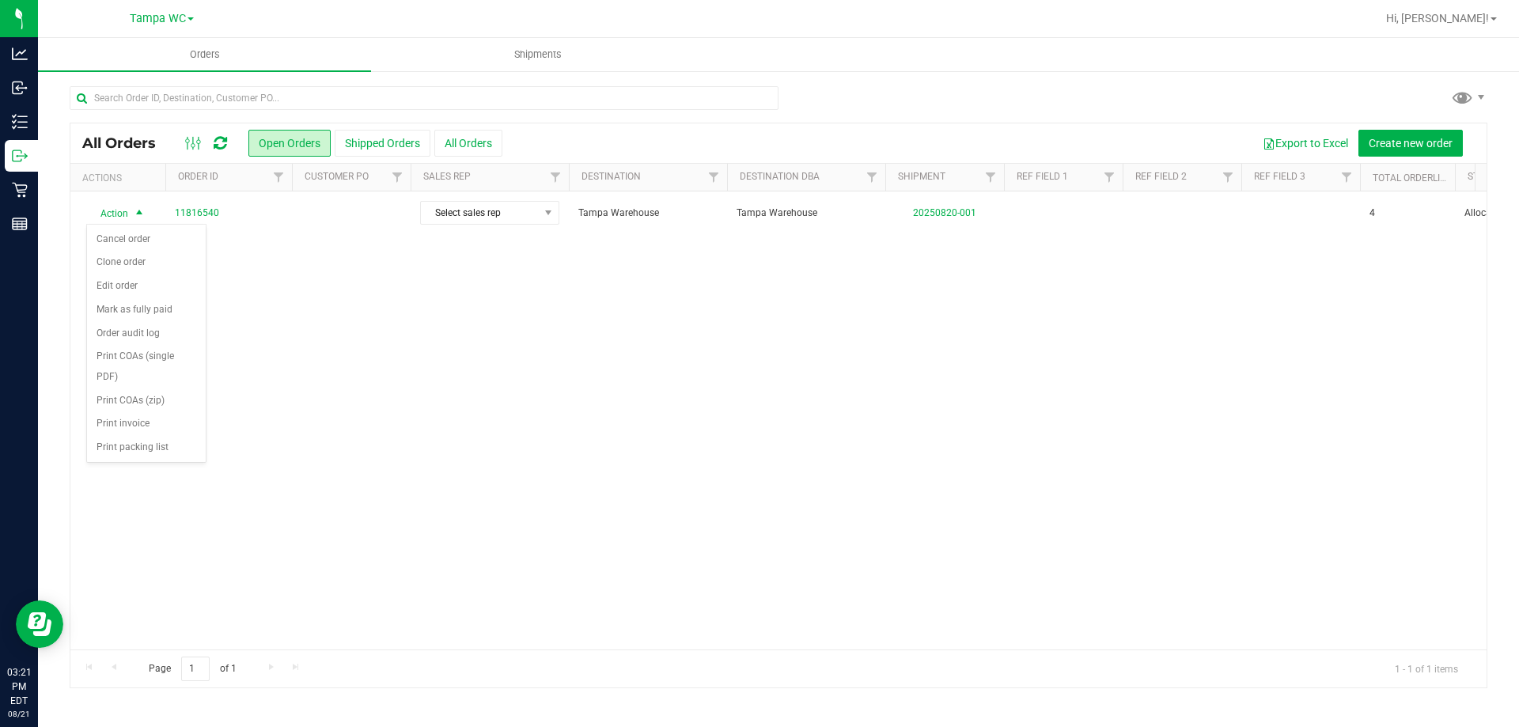
click at [307, 377] on div "Action Action Cancel order Clone order Edit order Mark as fully paid Order audi…" at bounding box center [778, 420] width 1416 height 458
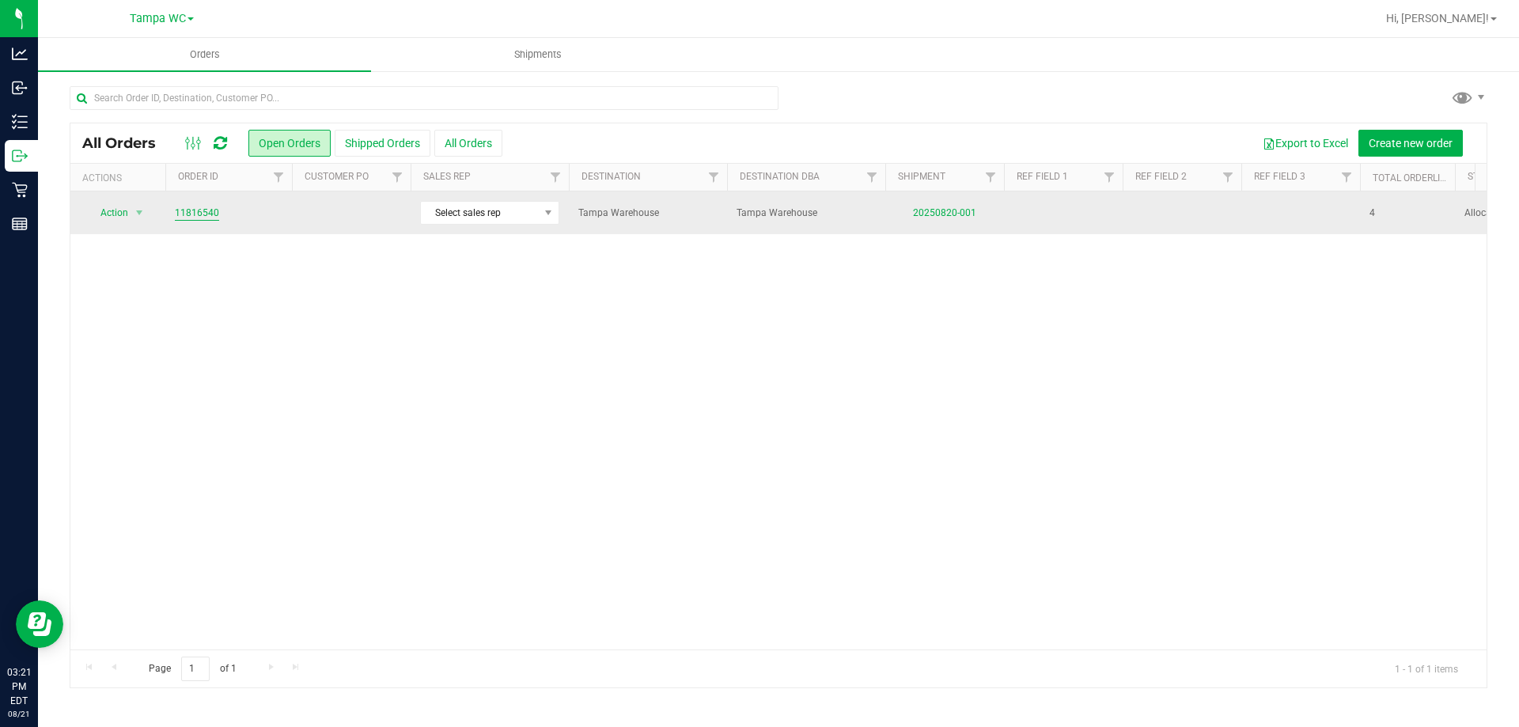
click at [206, 214] on link "11816540" at bounding box center [197, 213] width 44 height 15
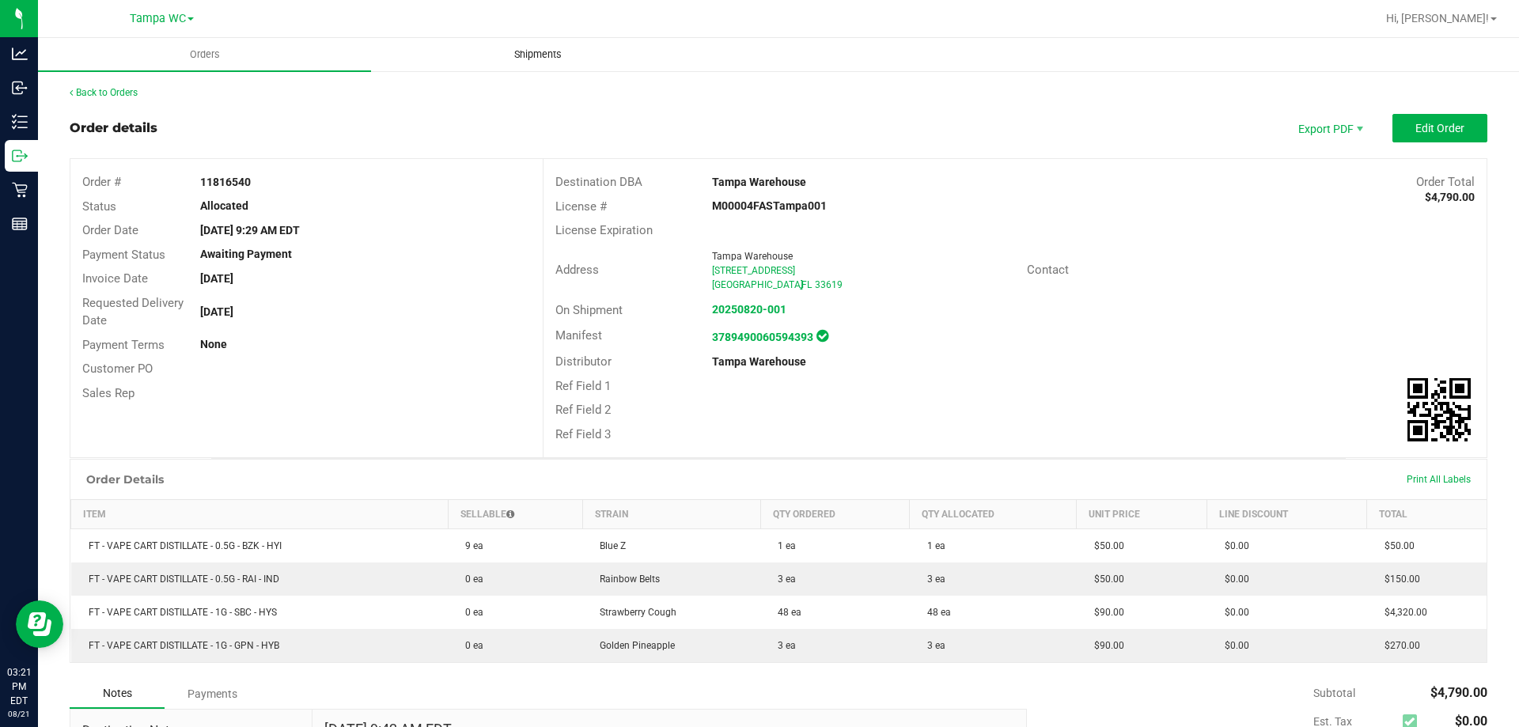
click at [521, 57] on span "Shipments" at bounding box center [538, 54] width 90 height 14
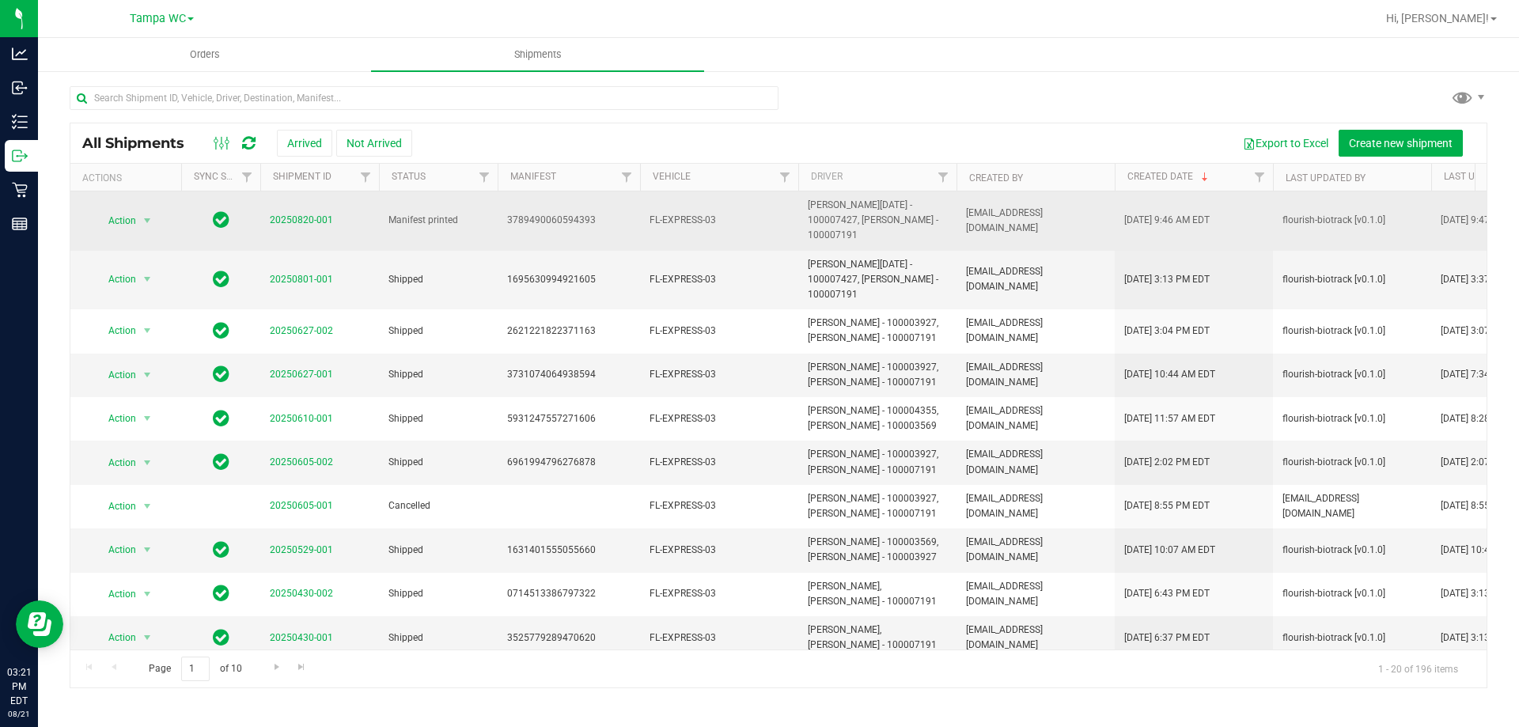
click at [133, 222] on span "Action" at bounding box center [115, 221] width 43 height 22
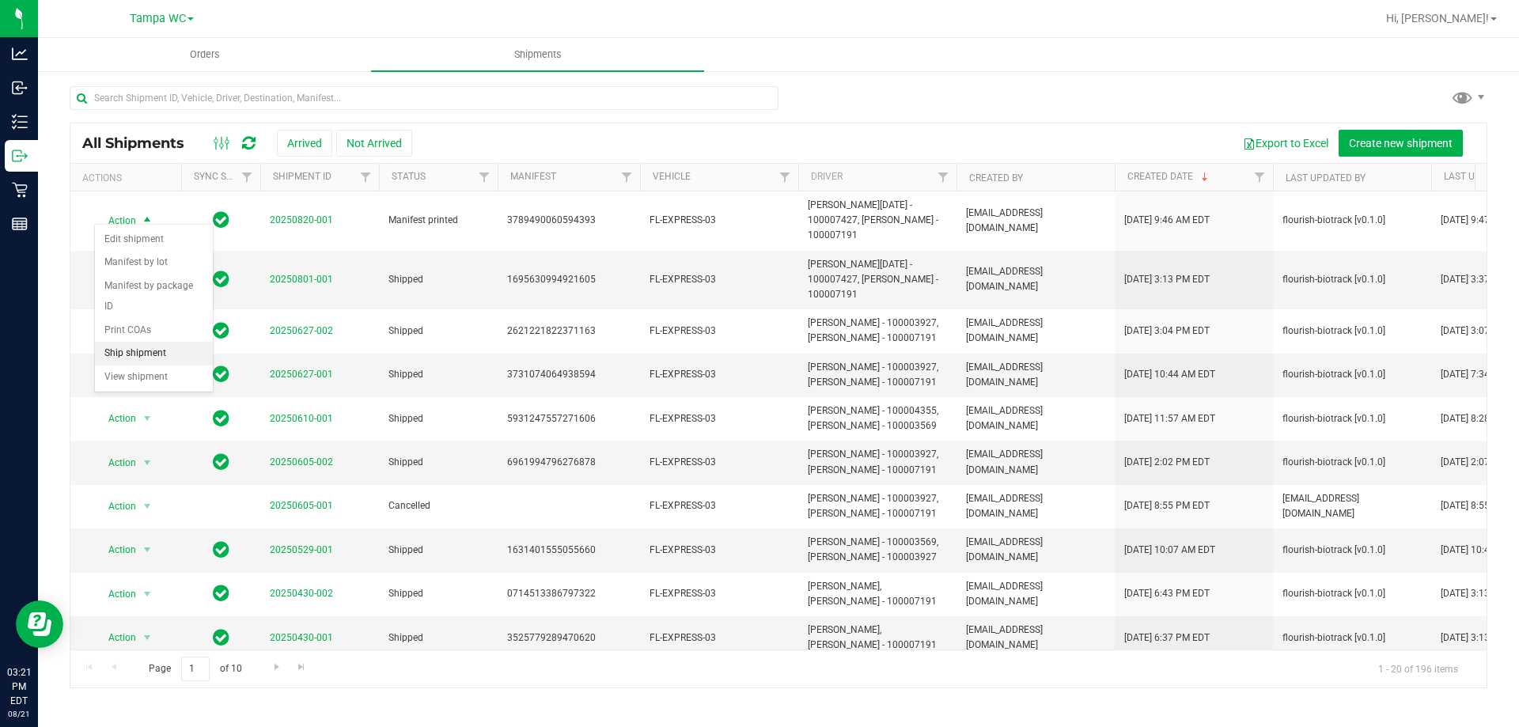
click at [126, 342] on li "Ship shipment" at bounding box center [154, 354] width 118 height 24
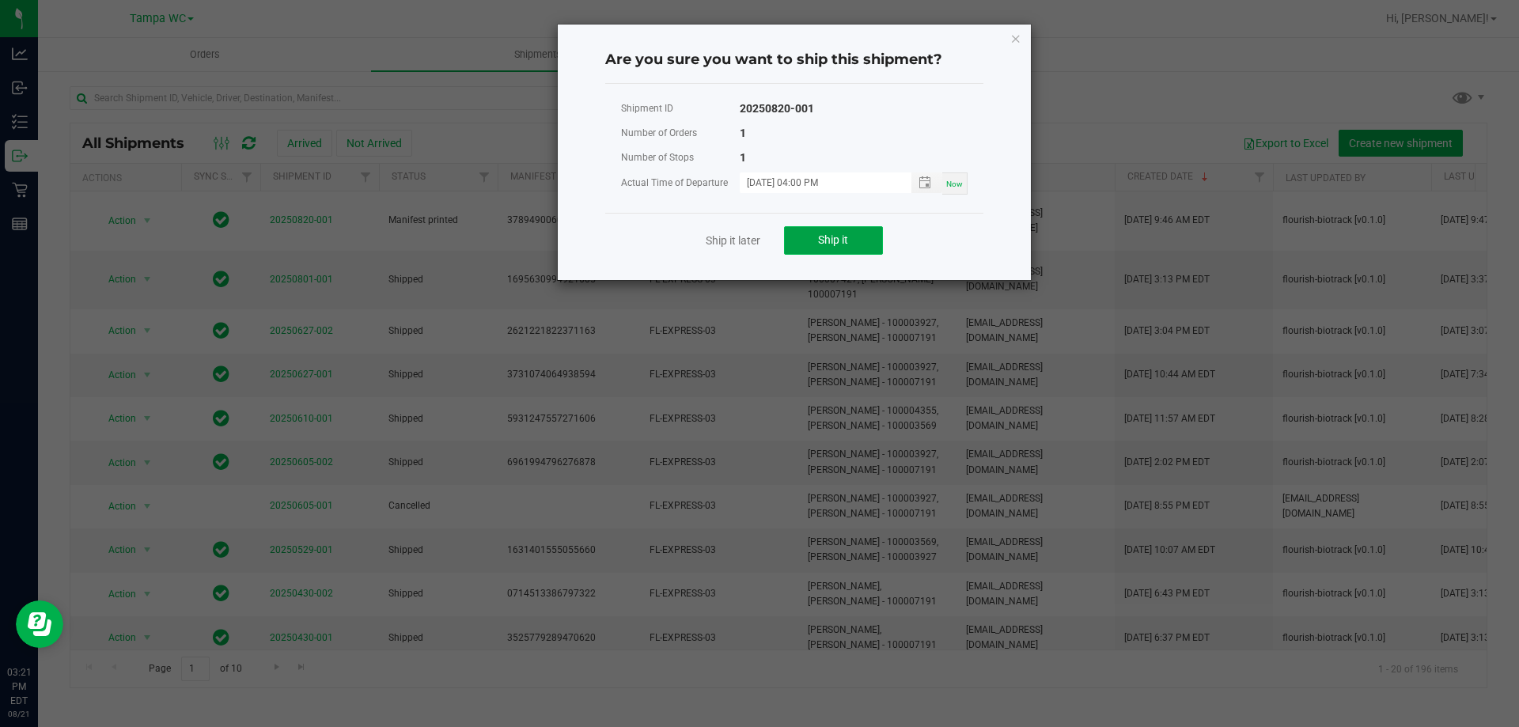
click at [835, 242] on span "Ship it" at bounding box center [833, 239] width 30 height 13
